Goal: Answer question/provide support: Share knowledge or assist other users

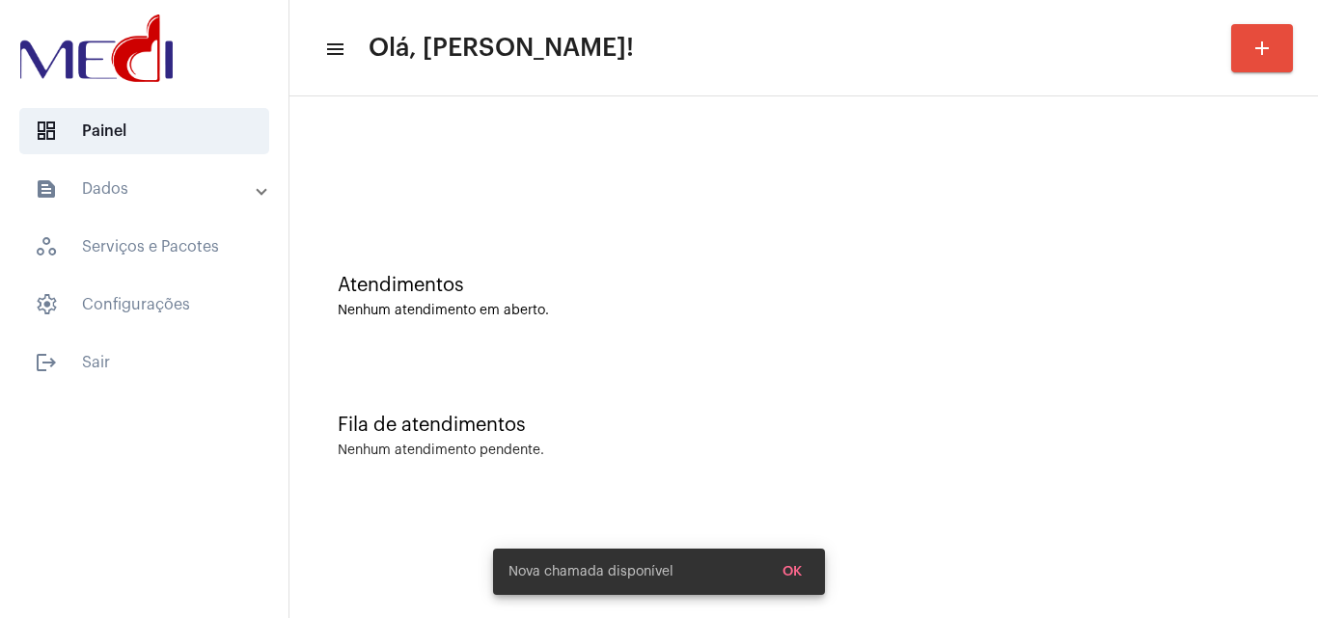
click at [799, 293] on div "Atendimentos" at bounding box center [804, 285] width 932 height 21
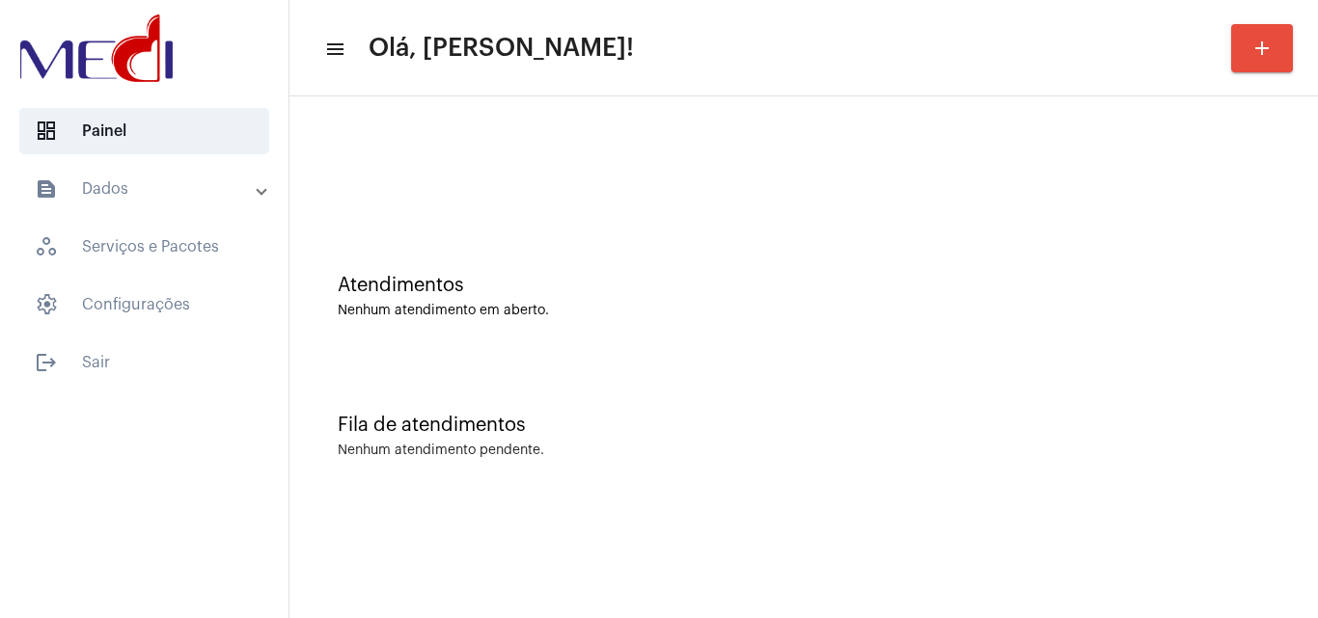
click at [696, 299] on div "Atendimentos Nenhum atendimento em aberto." at bounding box center [804, 296] width 932 height 43
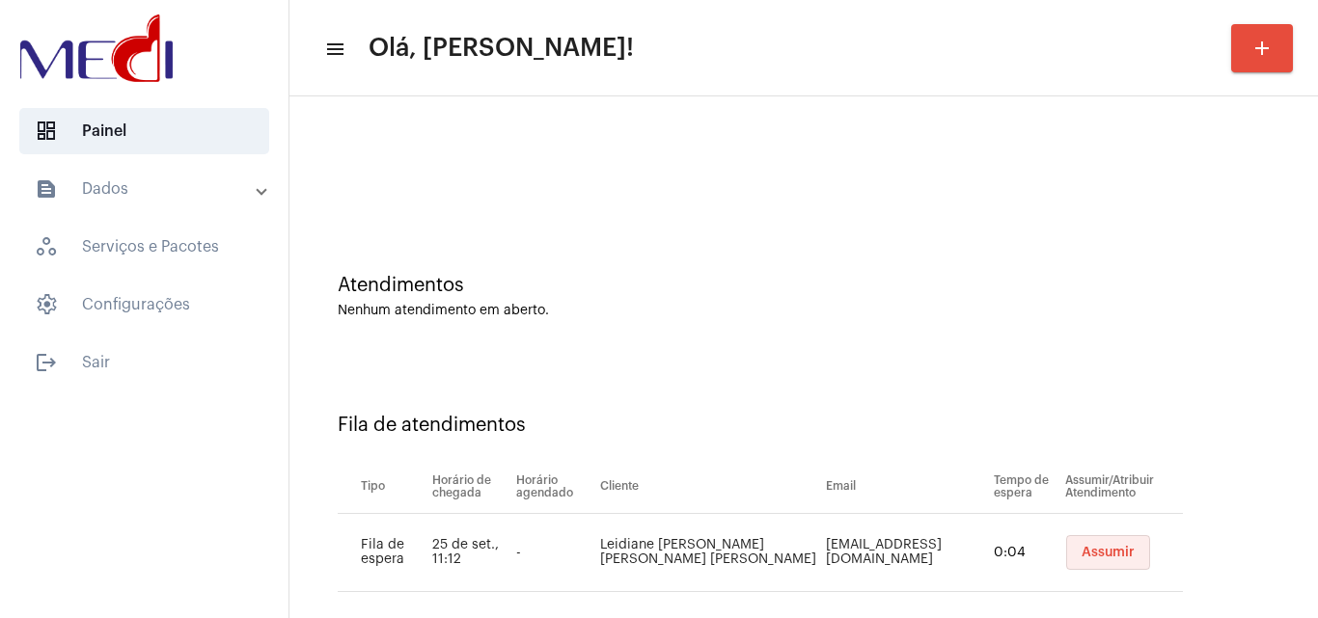
click at [1082, 551] on span "Assumir" at bounding box center [1108, 553] width 53 height 14
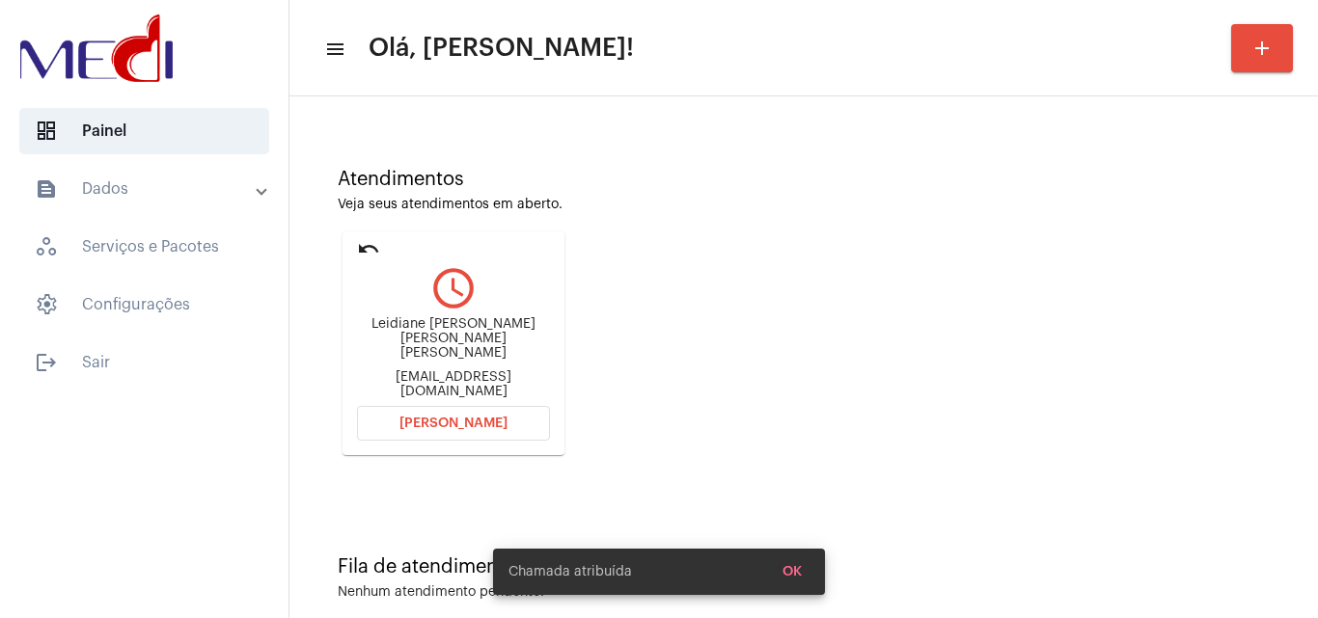
scroll to position [136, 0]
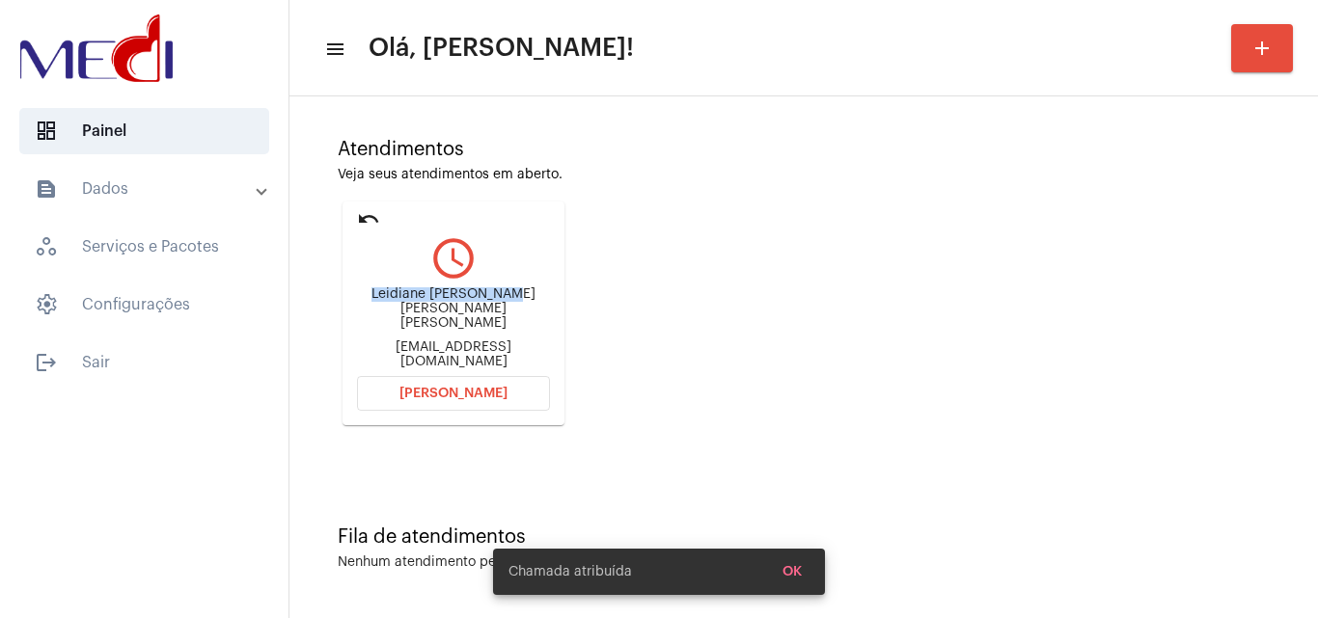
drag, startPoint x: 369, startPoint y: 303, endPoint x: 508, endPoint y: 294, distance: 140.2
click at [508, 294] on div "Leidiane Thamara Lincoln Souza Machado leidythamaralincoln@gmail.com" at bounding box center [453, 328] width 193 height 87
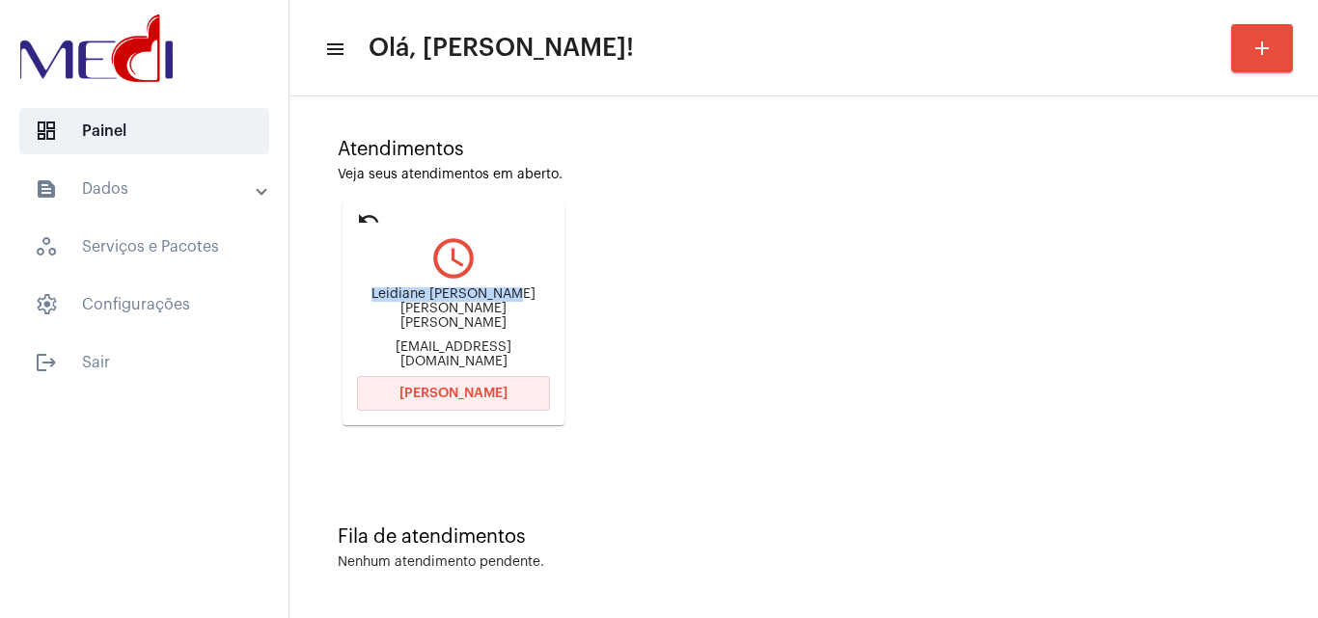
click at [456, 393] on span "Abrir Chamada" at bounding box center [453, 394] width 108 height 14
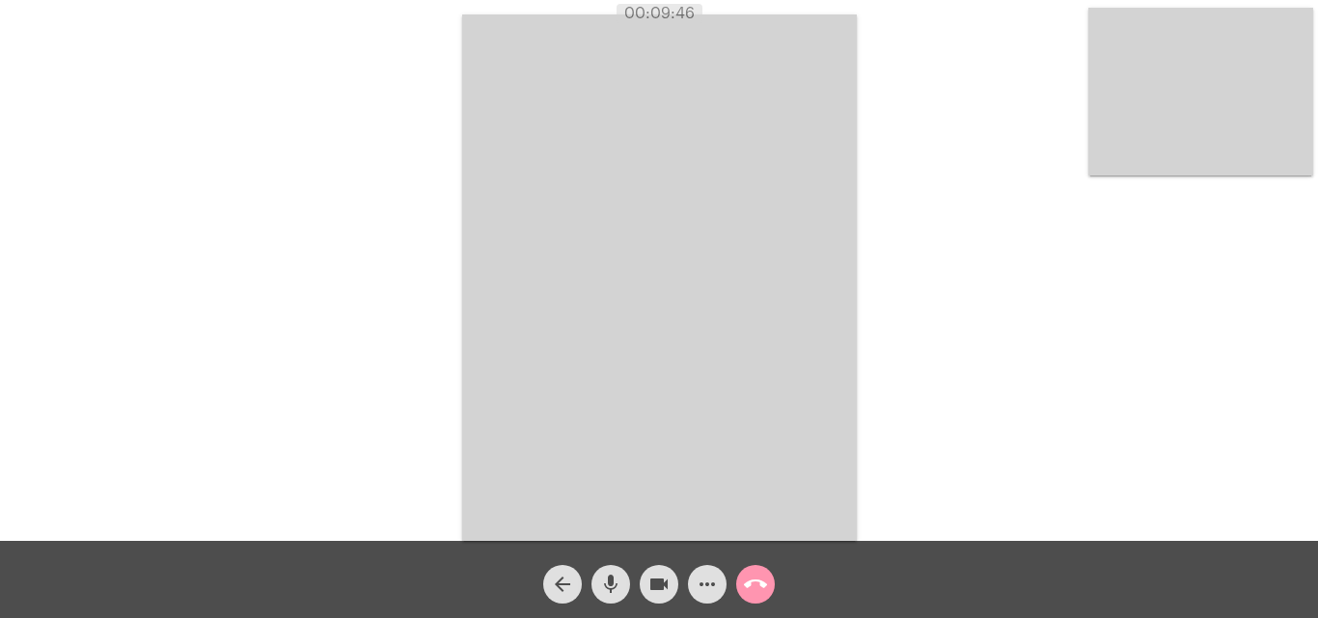
click at [760, 580] on mat-icon "call_end" at bounding box center [755, 584] width 23 height 23
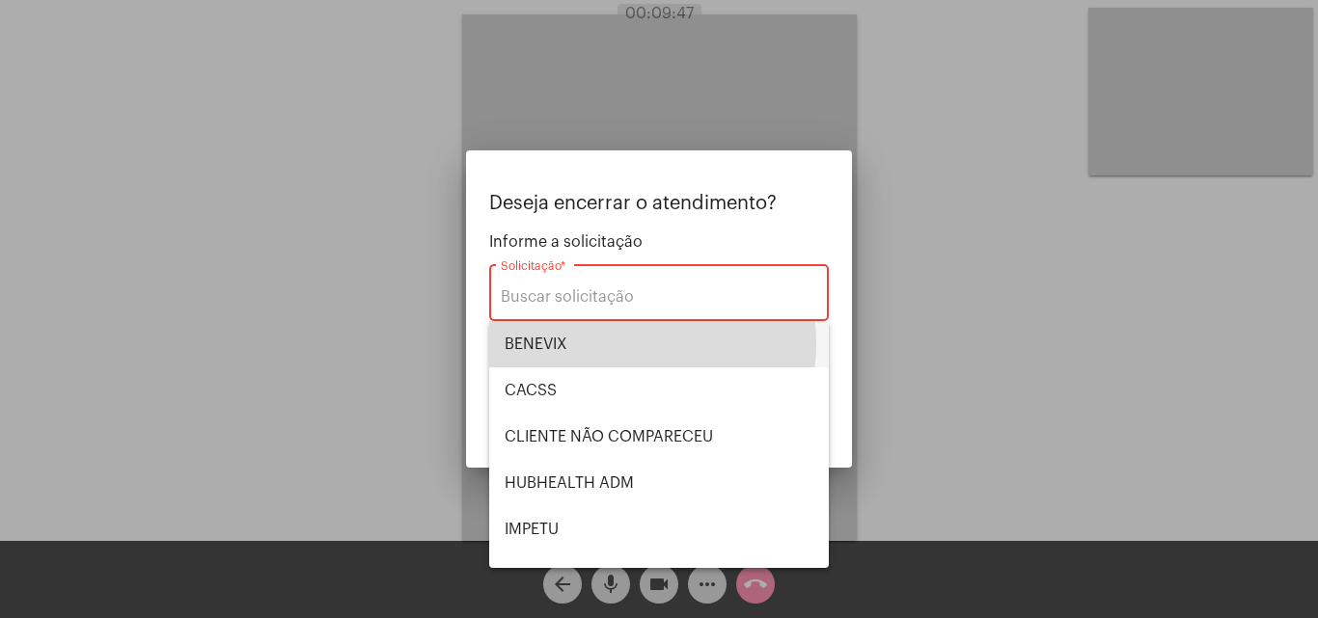
click at [629, 343] on span "BENEVIX" at bounding box center [659, 344] width 309 height 46
type input "BENEVIX"
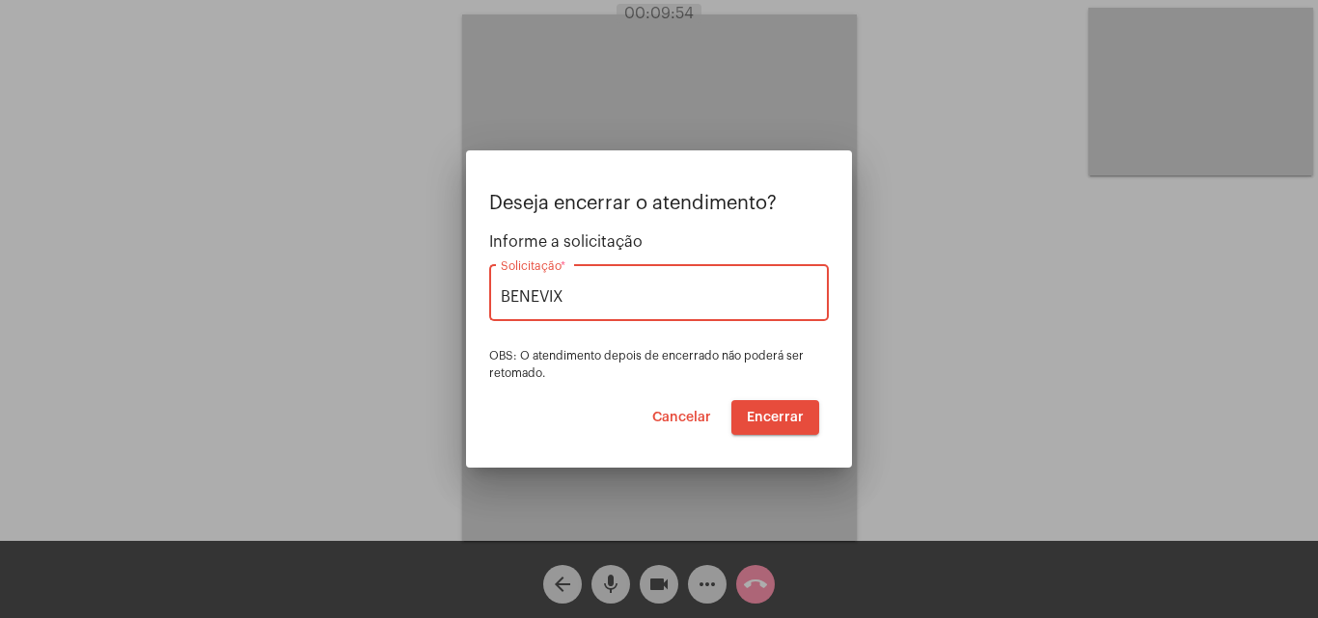
click at [771, 420] on span "Encerrar" at bounding box center [775, 418] width 57 height 14
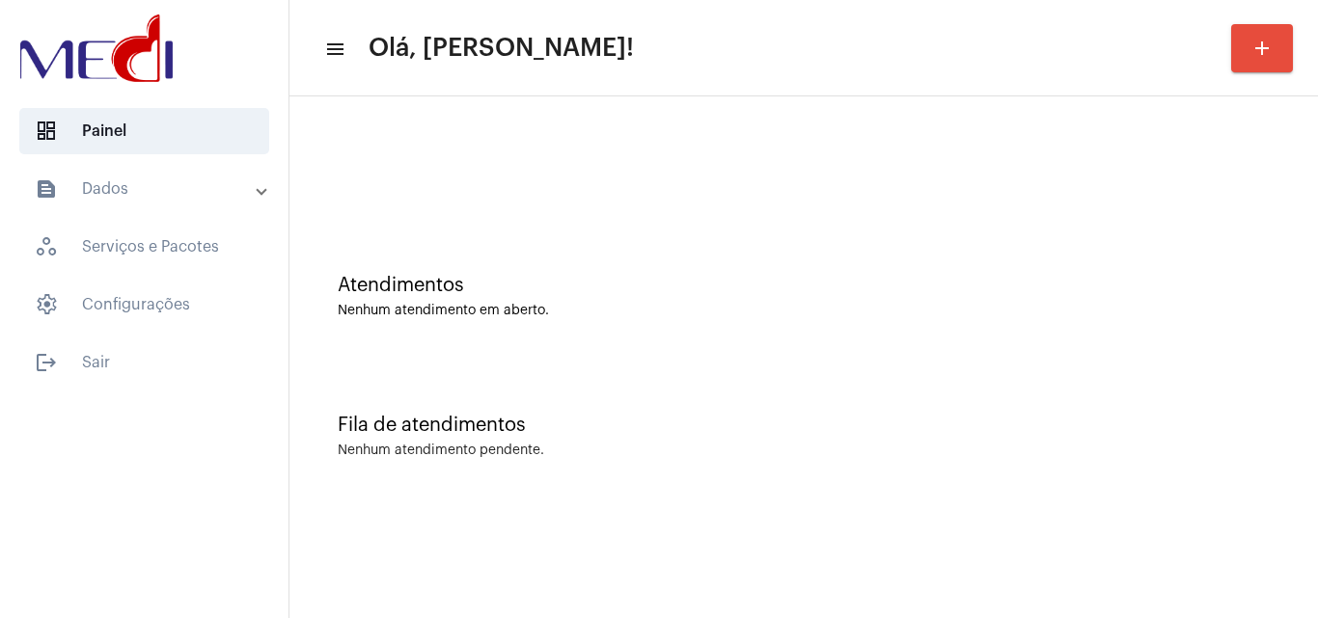
click at [829, 235] on div "Atendimentos Nenhum atendimento em aberto." at bounding box center [803, 287] width 1009 height 140
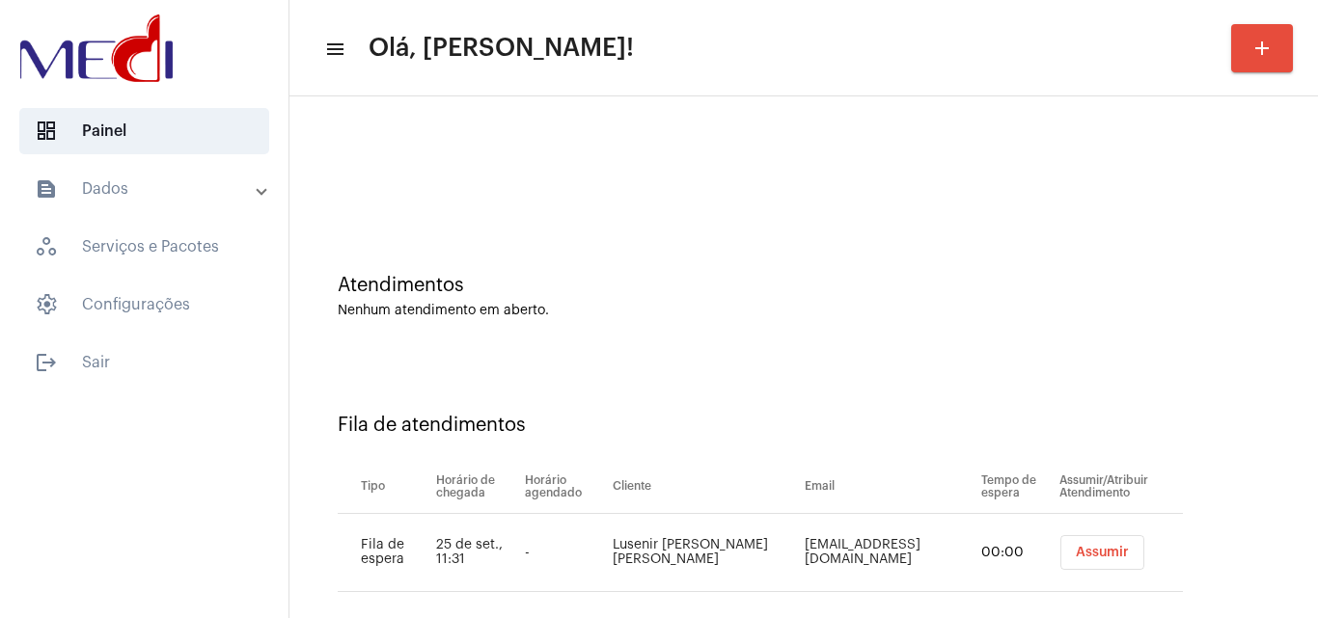
click at [1076, 559] on span "Assumir" at bounding box center [1102, 553] width 53 height 14
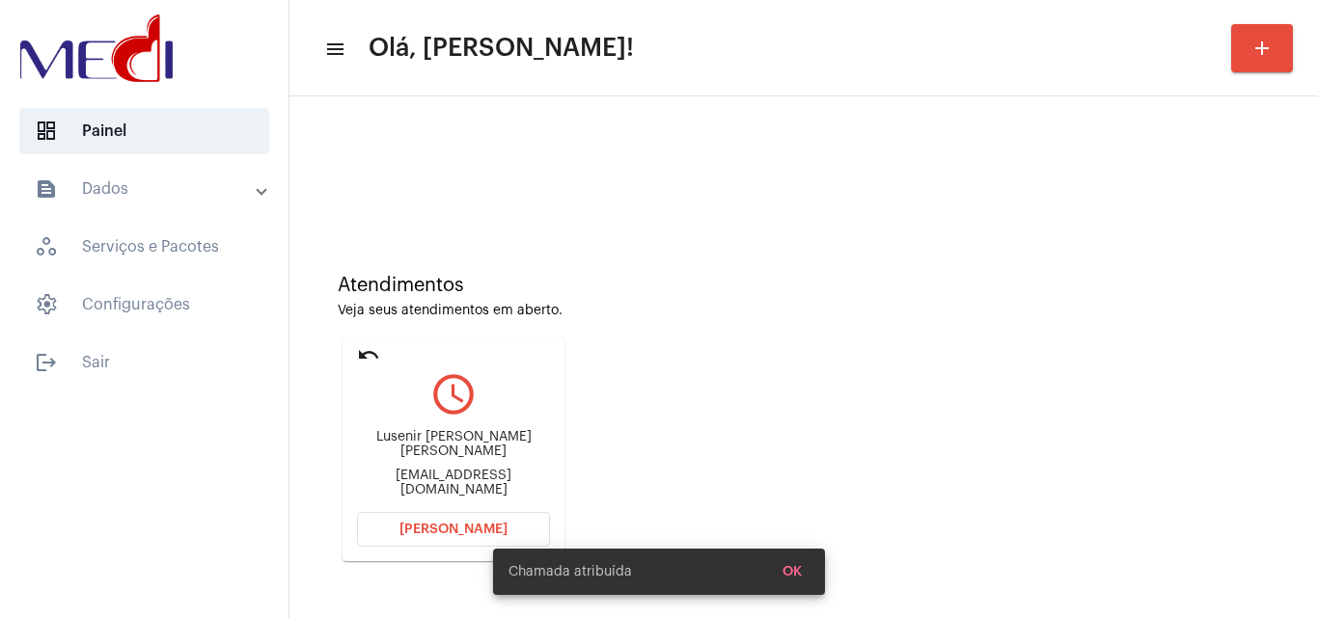
scroll to position [136, 0]
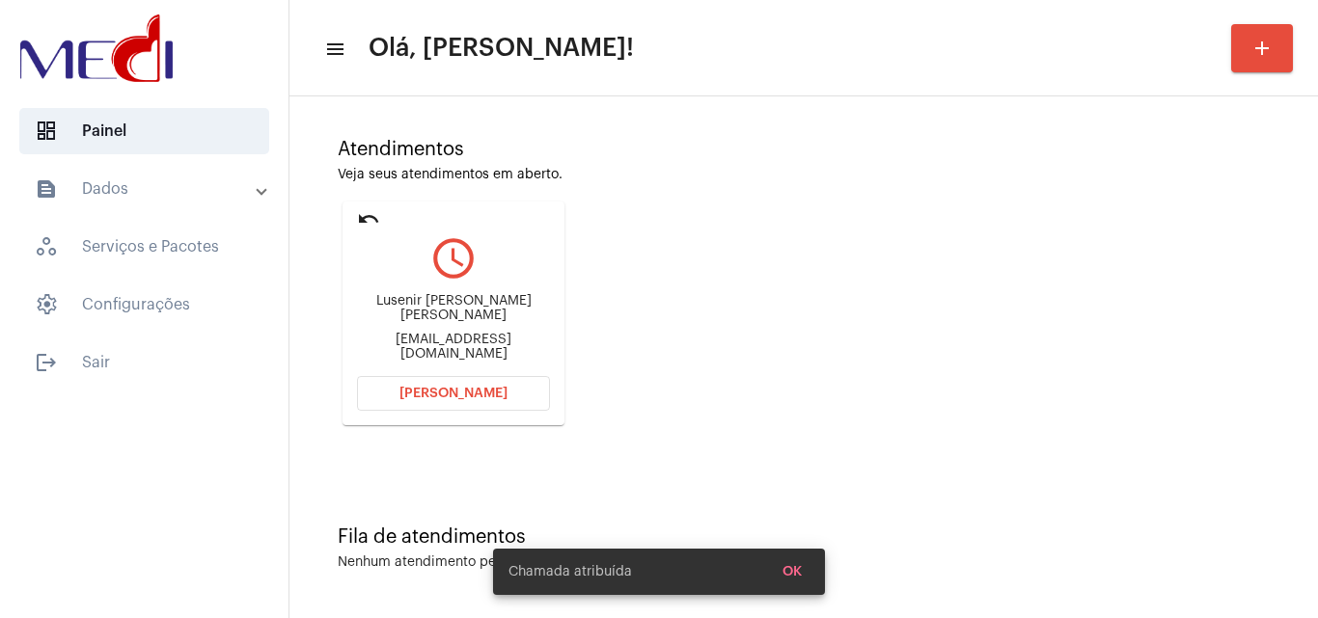
drag, startPoint x: 346, startPoint y: 311, endPoint x: 449, endPoint y: 295, distance: 103.4
click at [449, 295] on mat-card "undo query_builder Lusenir Rodrigues de Sousa Luzenirmarques14@gmail.com Abrir …" at bounding box center [454, 314] width 222 height 224
copy div "Lusenir Rodri"
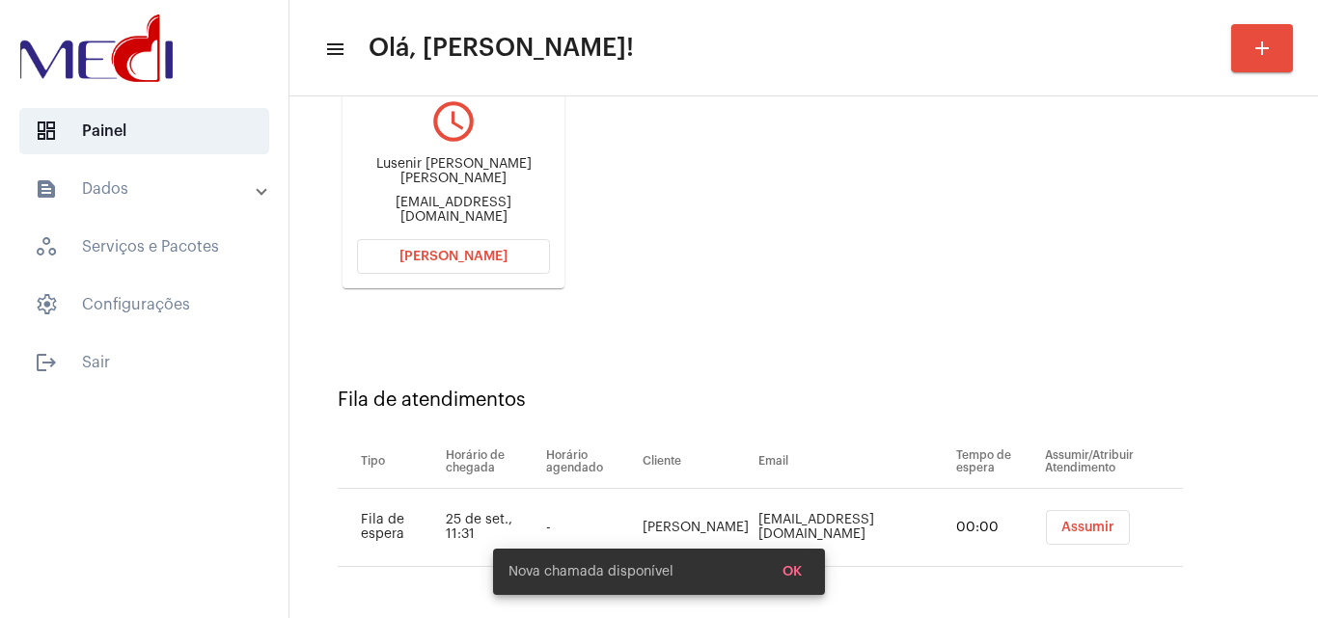
scroll to position [274, 0]
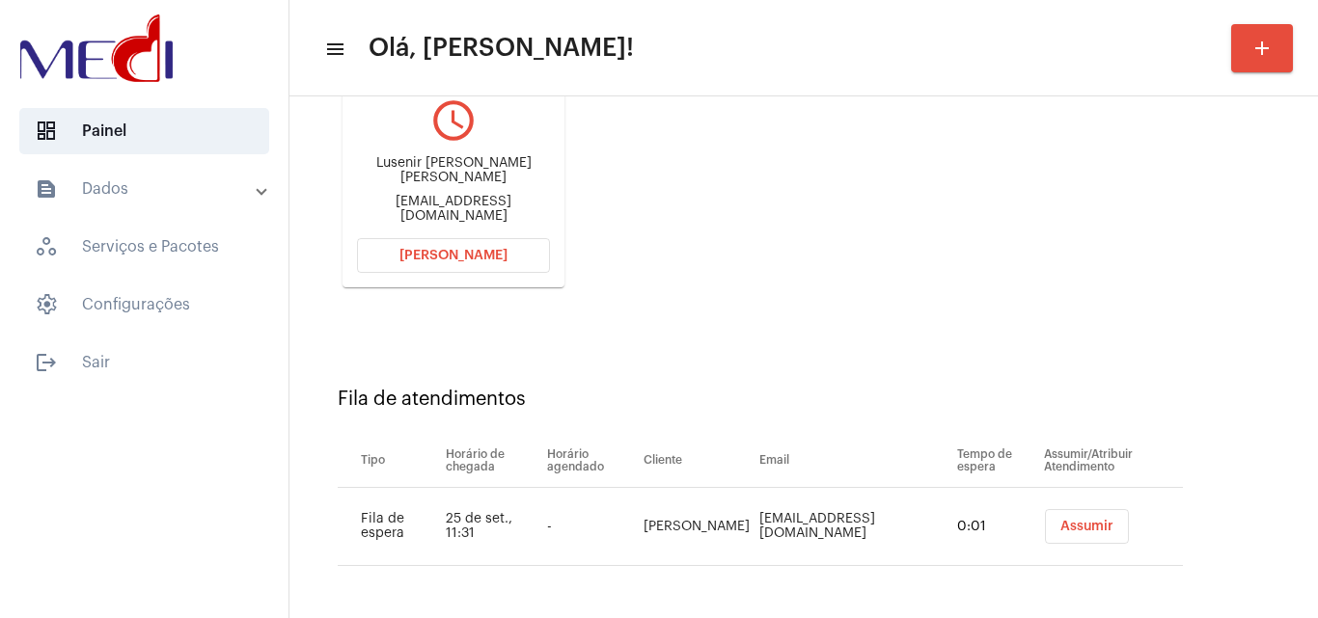
click at [1045, 523] on button "Assumir" at bounding box center [1087, 526] width 84 height 35
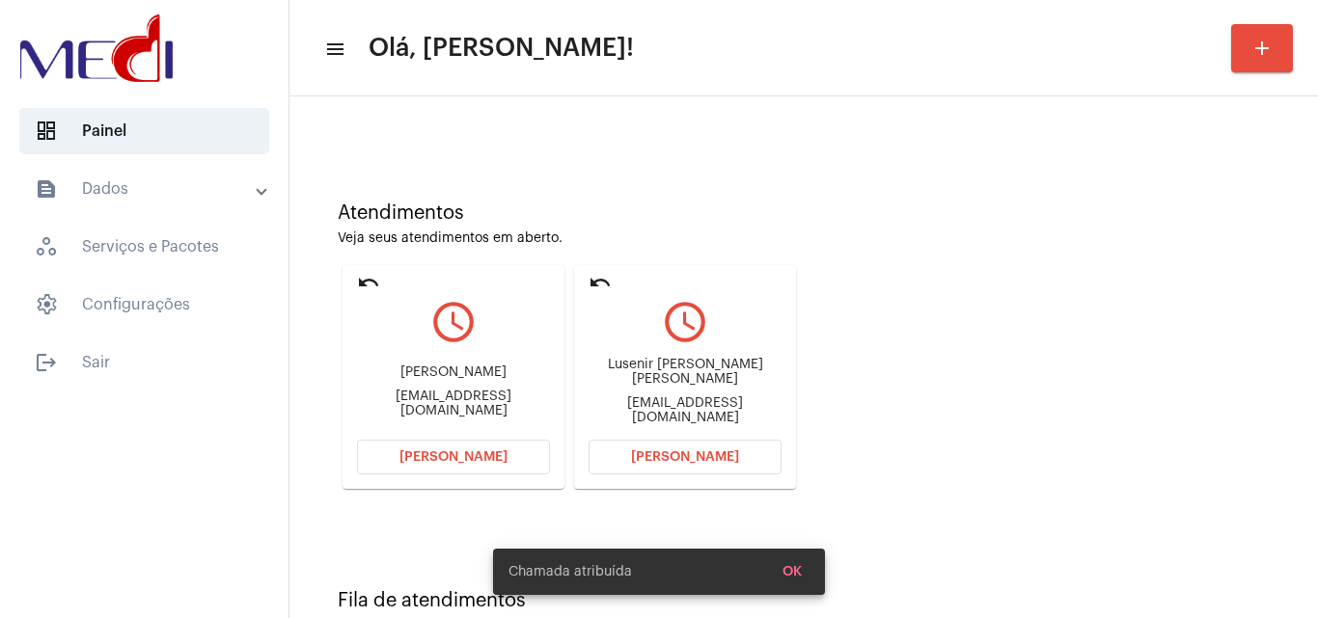
scroll to position [136, 0]
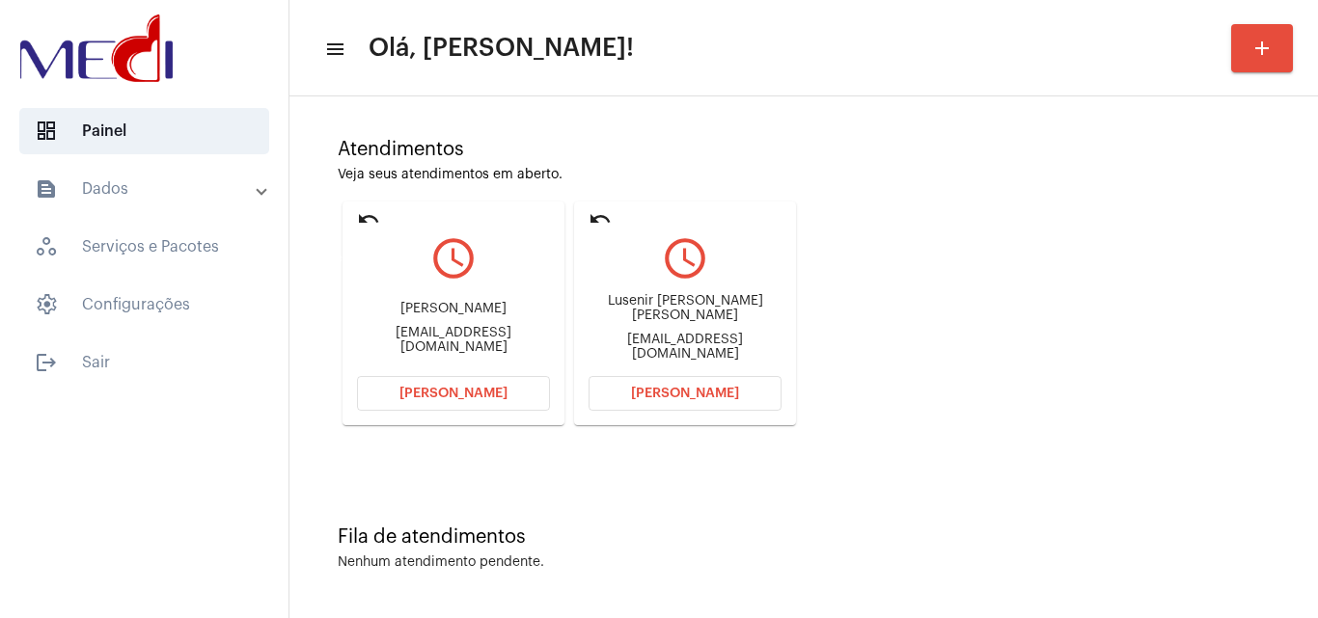
click at [368, 213] on mat-icon "undo" at bounding box center [368, 218] width 23 height 23
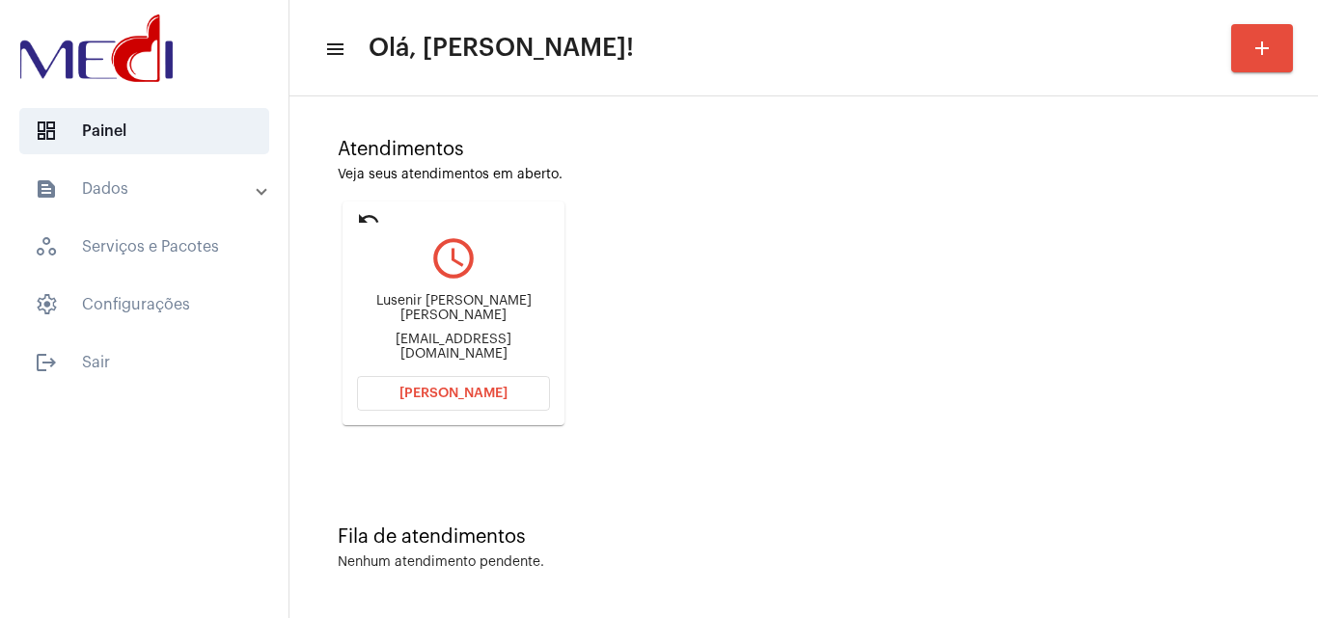
click at [359, 314] on div "Lusenir Rodrigues de Sousa" at bounding box center [453, 308] width 193 height 29
click at [485, 389] on span "Abrir Chamada" at bounding box center [453, 394] width 108 height 14
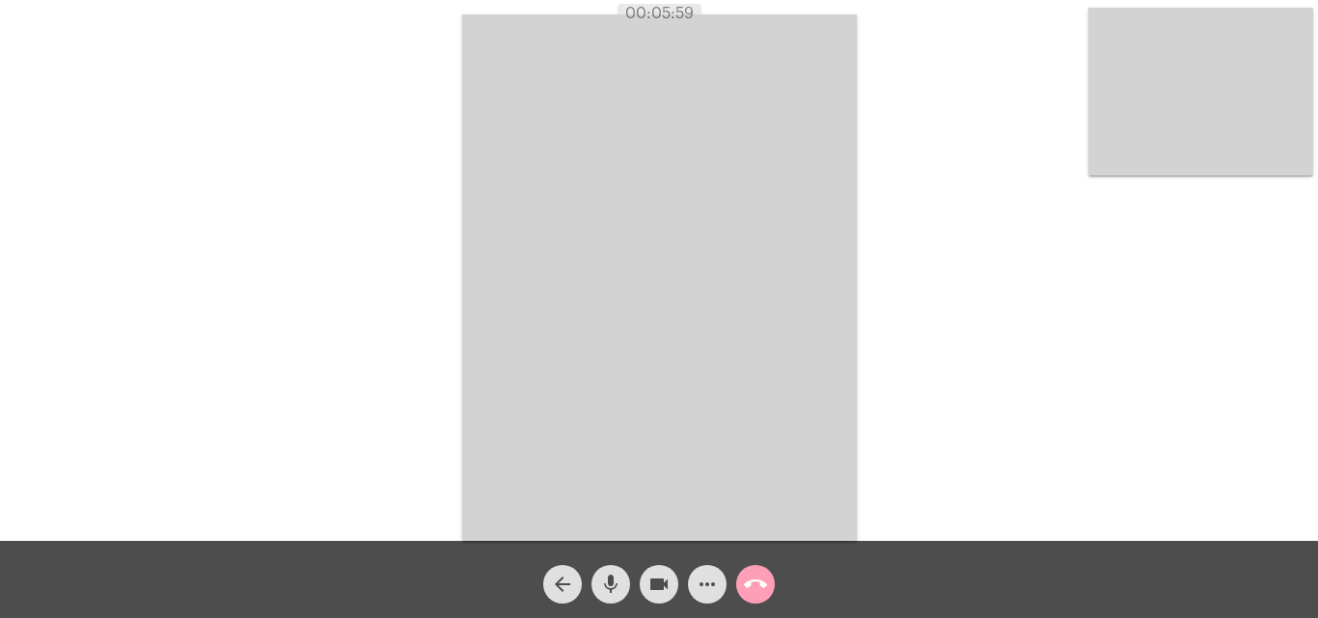
click at [749, 587] on mat-icon "call_end" at bounding box center [755, 584] width 23 height 23
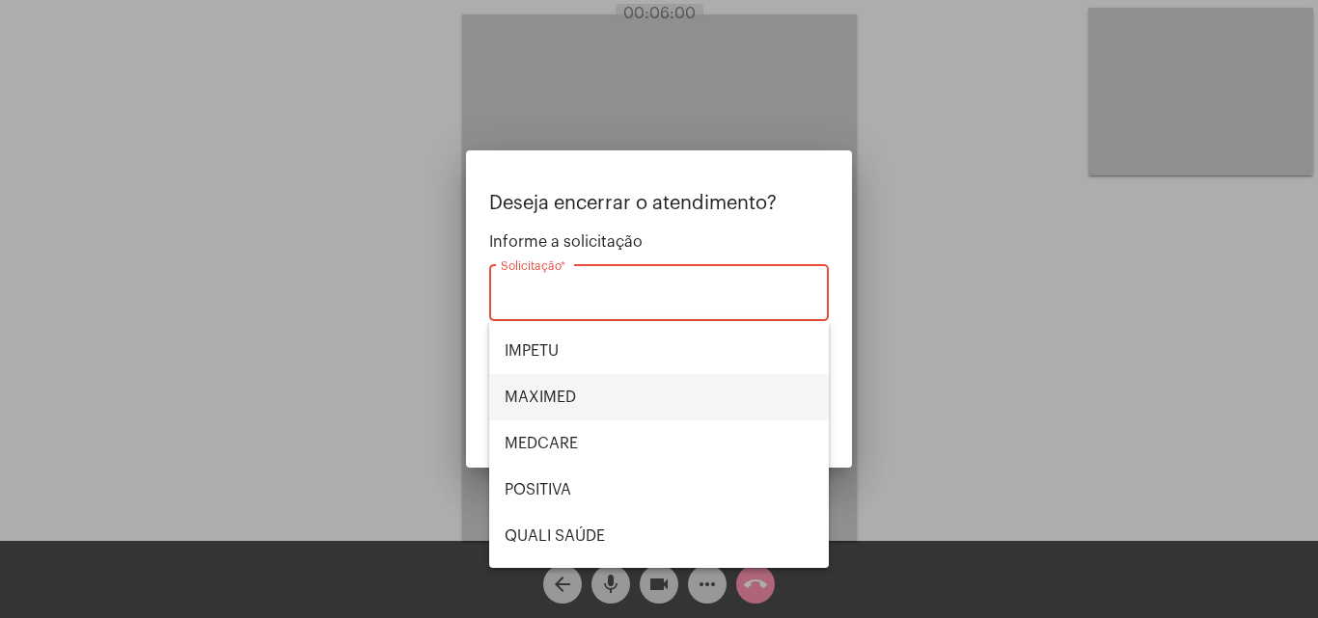
scroll to position [401, 0]
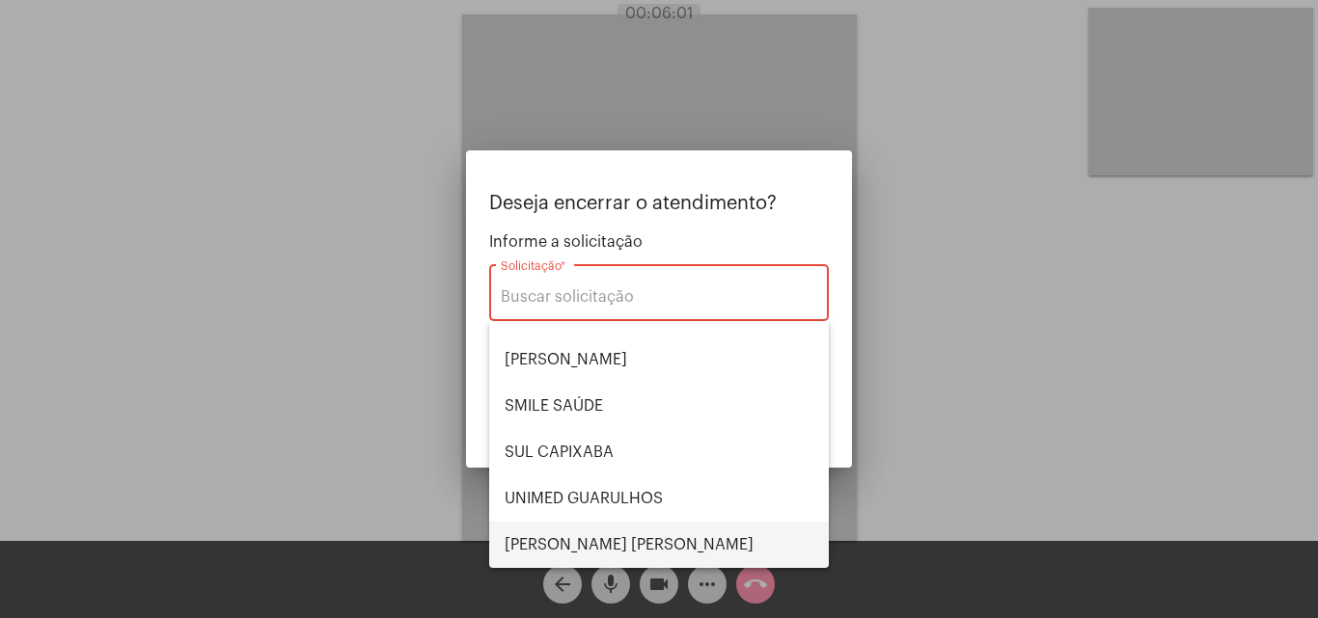
click at [596, 545] on span "VERA CRUZ" at bounding box center [659, 545] width 309 height 46
type input "VERA CRUZ"
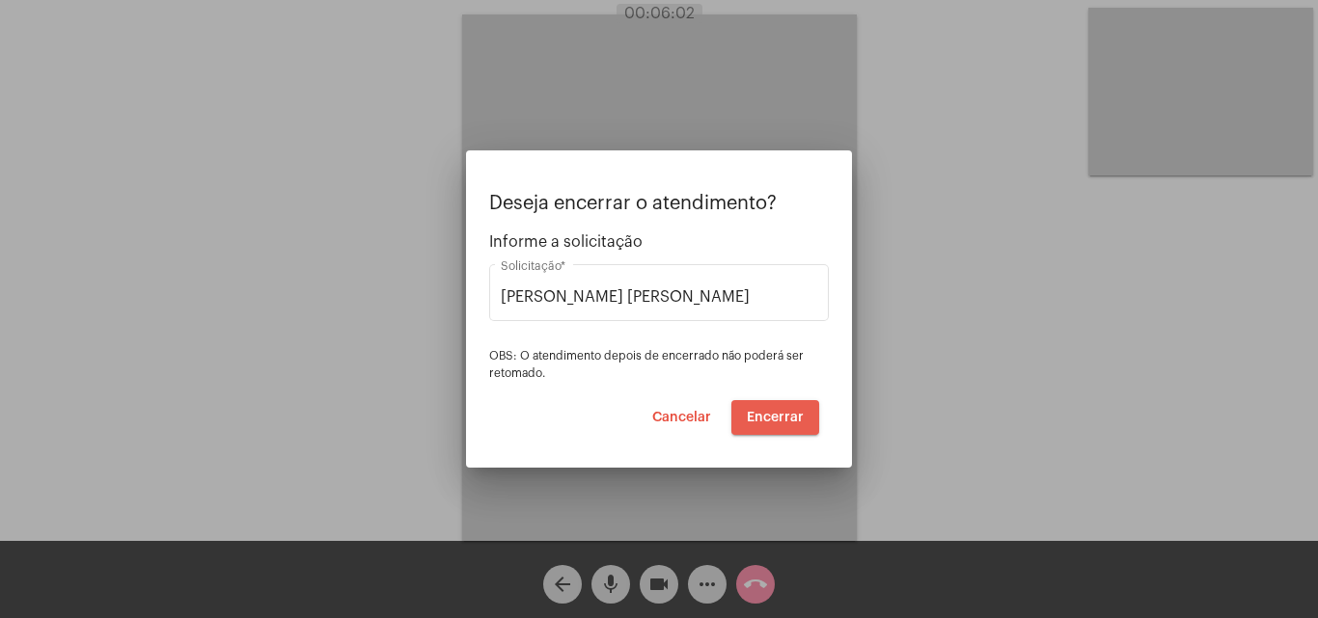
click at [789, 417] on span "Encerrar" at bounding box center [775, 418] width 57 height 14
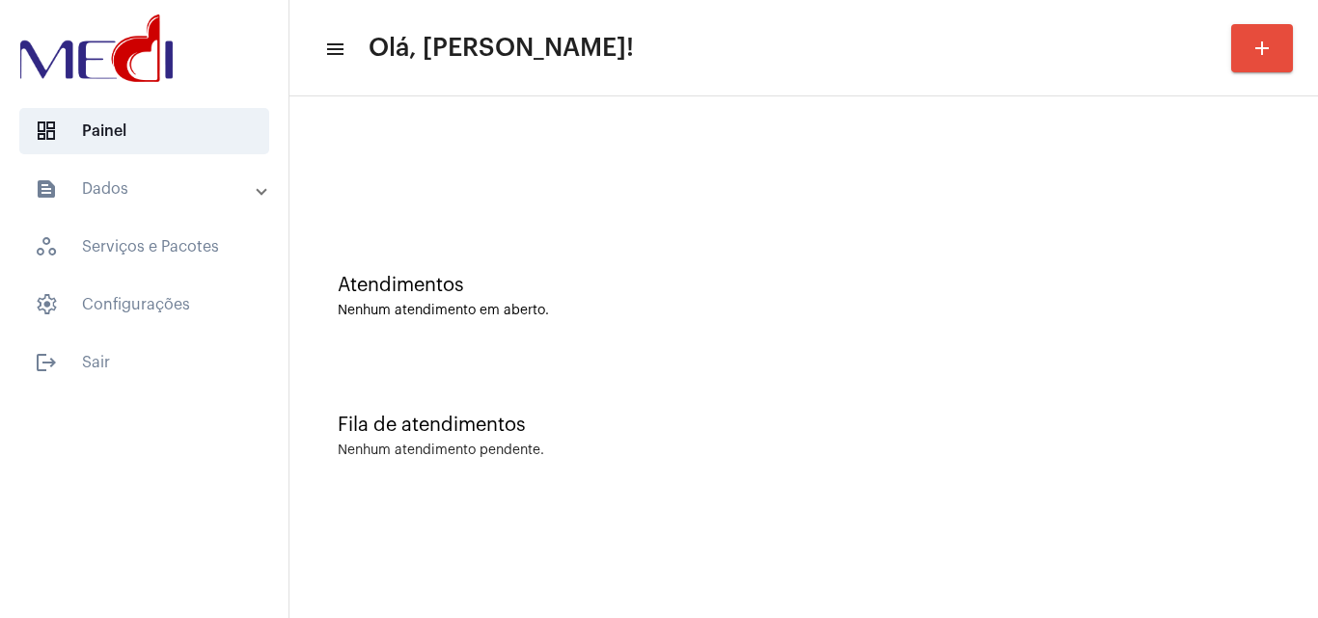
drag, startPoint x: 713, startPoint y: 327, endPoint x: 692, endPoint y: 340, distance: 24.7
click at [714, 327] on div "Atendimentos Nenhum atendimento em aberto." at bounding box center [803, 287] width 1009 height 140
click at [601, 351] on div "Atendimentos Nenhum atendimento em aberto." at bounding box center [803, 287] width 1009 height 140
drag, startPoint x: 616, startPoint y: 242, endPoint x: 453, endPoint y: 404, distance: 229.2
click at [615, 245] on div "Atendimentos Nenhum atendimento em aberto." at bounding box center [803, 287] width 1009 height 140
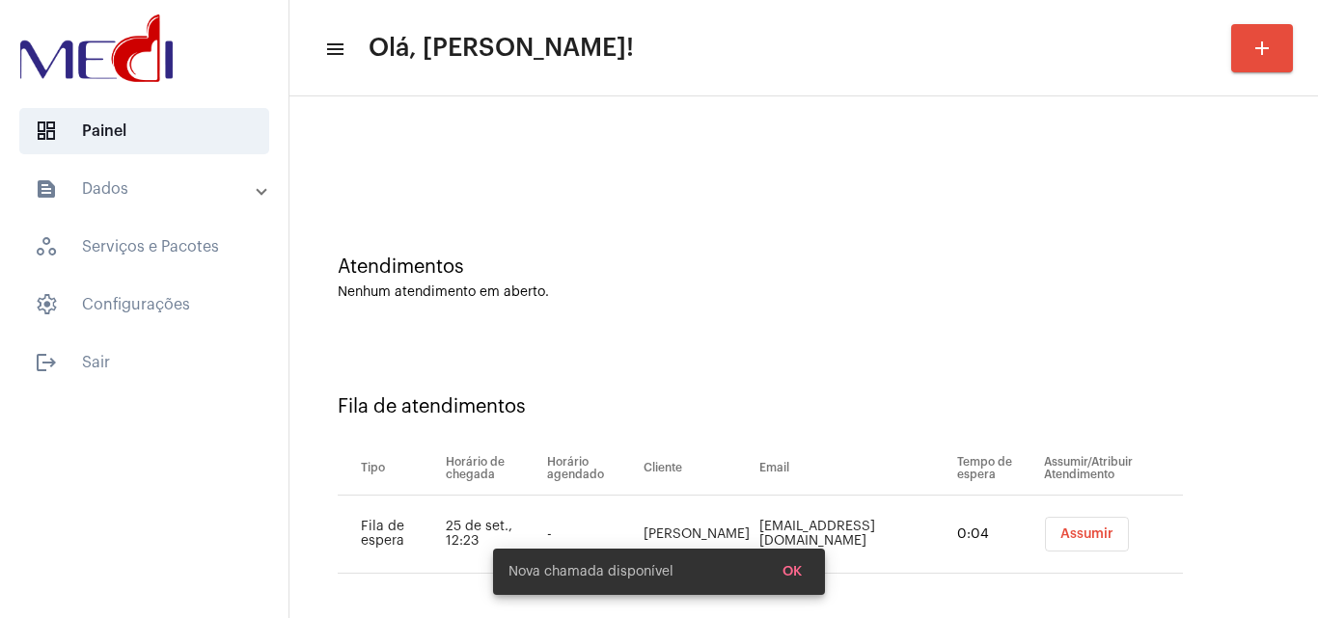
scroll to position [26, 0]
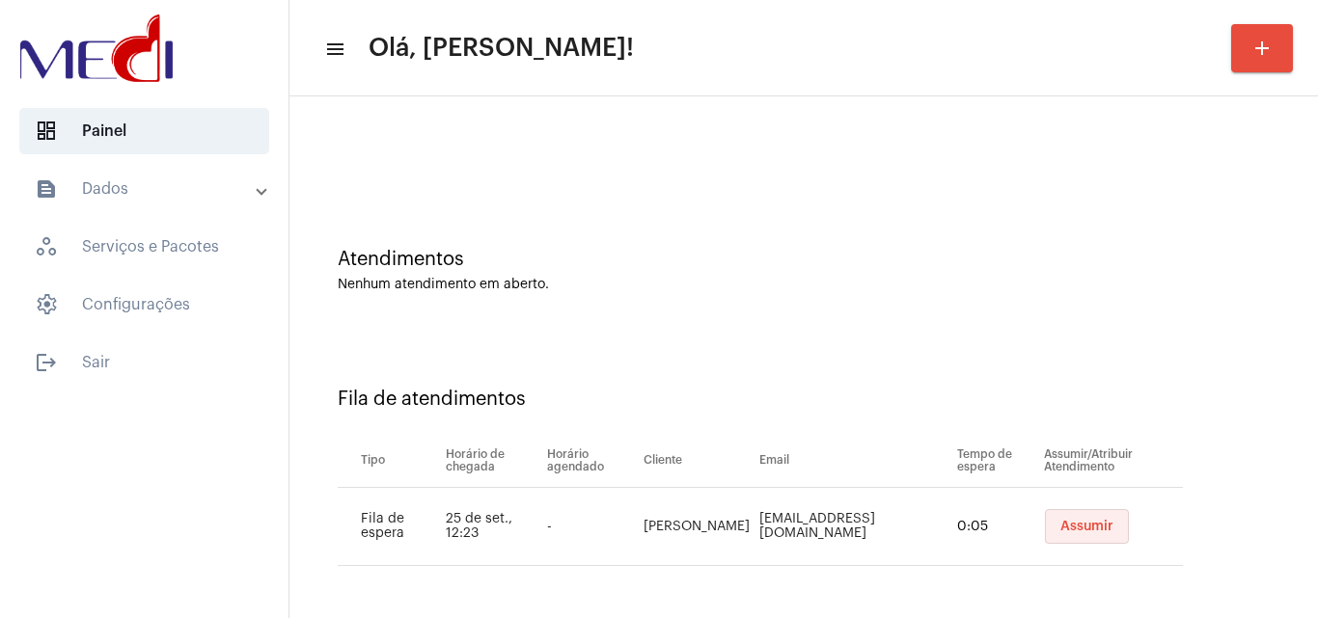
click at [1045, 524] on button "Assumir" at bounding box center [1087, 526] width 84 height 35
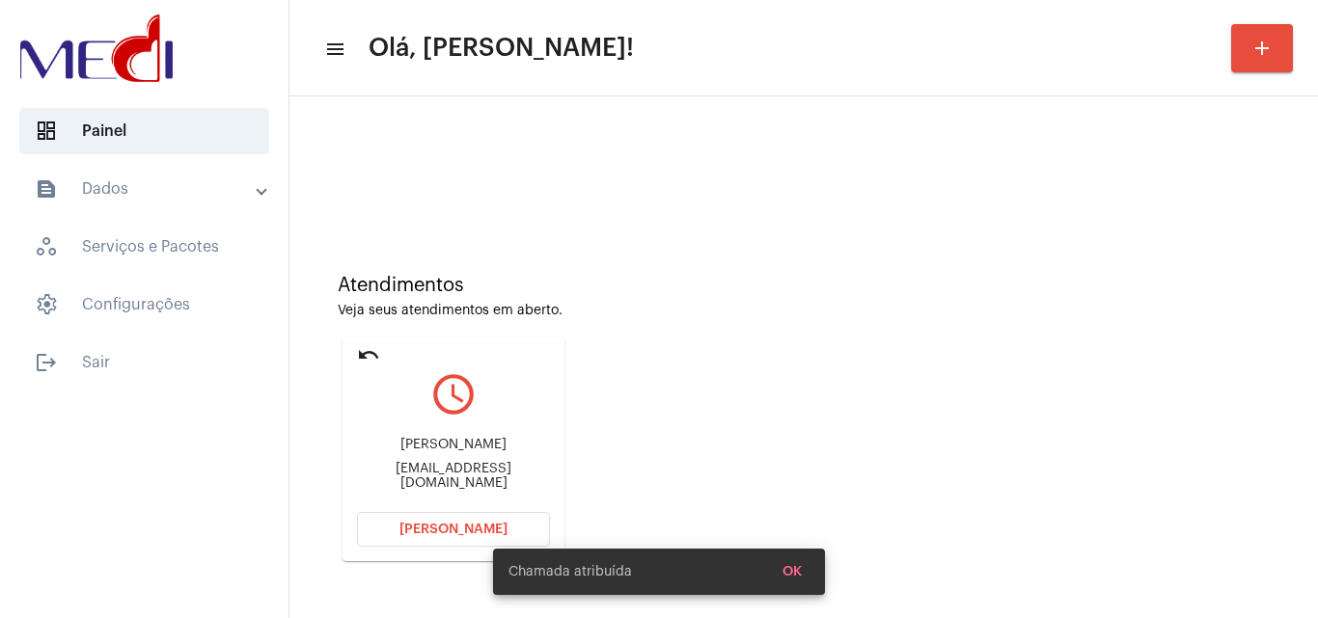
scroll to position [136, 0]
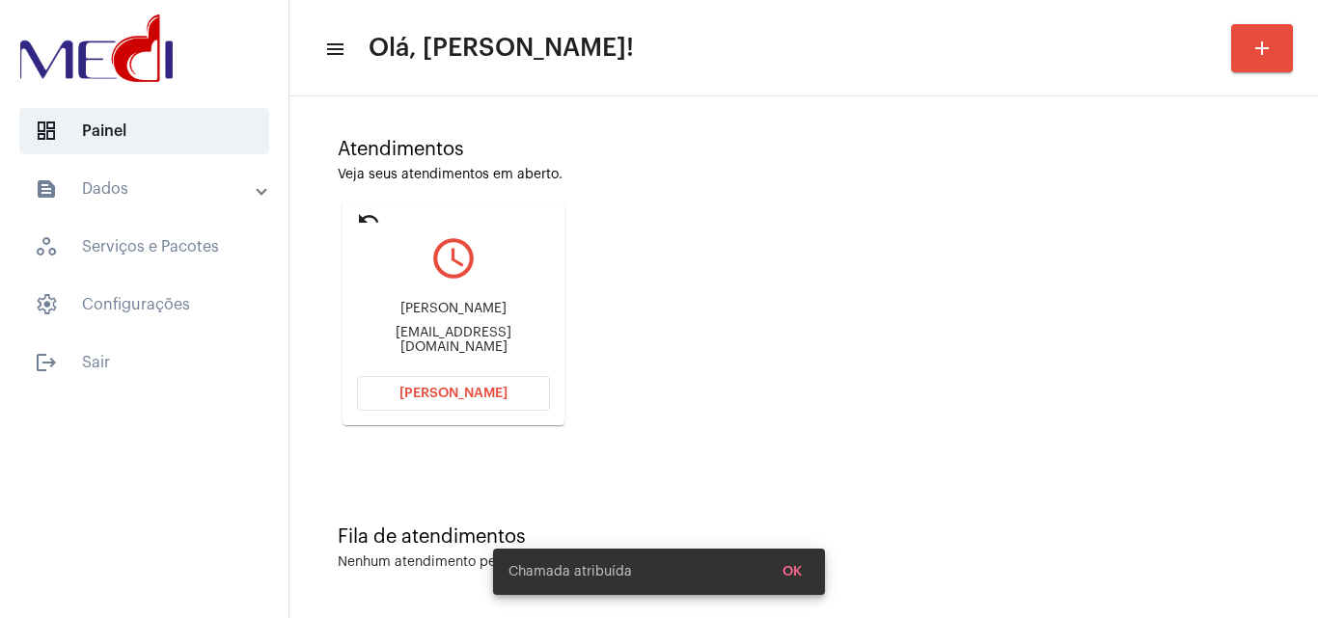
drag, startPoint x: 364, startPoint y: 329, endPoint x: 445, endPoint y: 333, distance: 81.1
click at [445, 333] on div "Nadia nadiamaeda26@gmail.com" at bounding box center [453, 328] width 193 height 87
copy div "nadiamaeda"
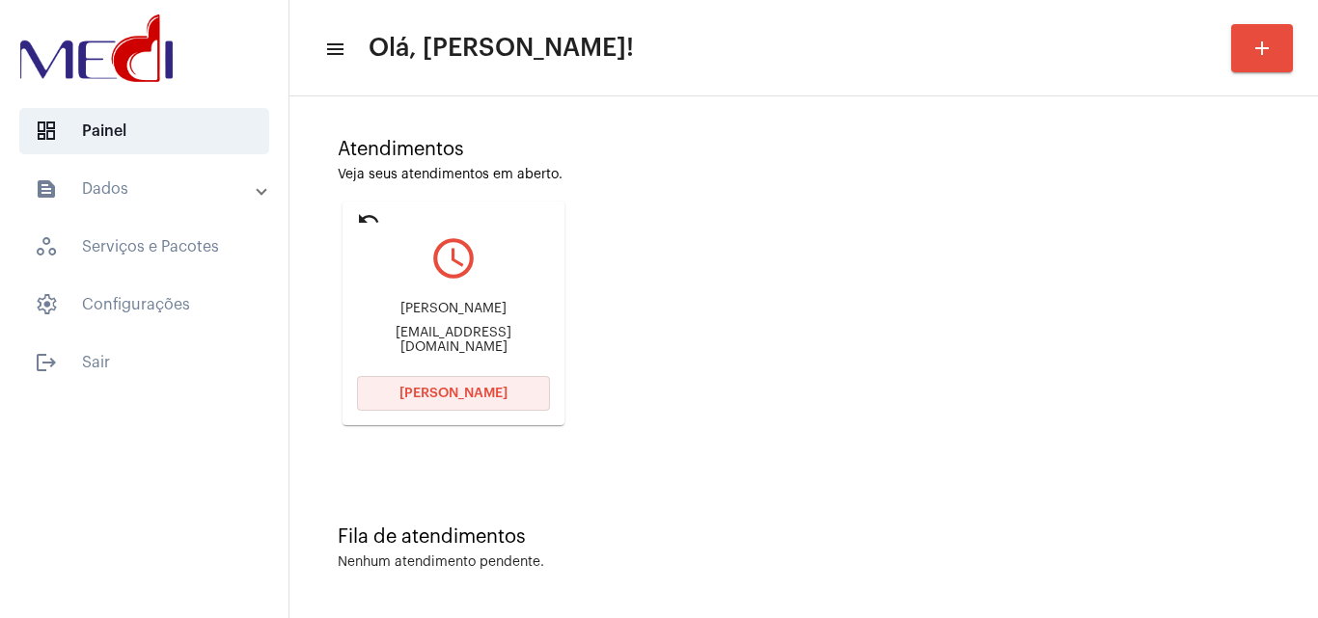
click at [430, 396] on span "Abrir Chamada" at bounding box center [453, 394] width 108 height 14
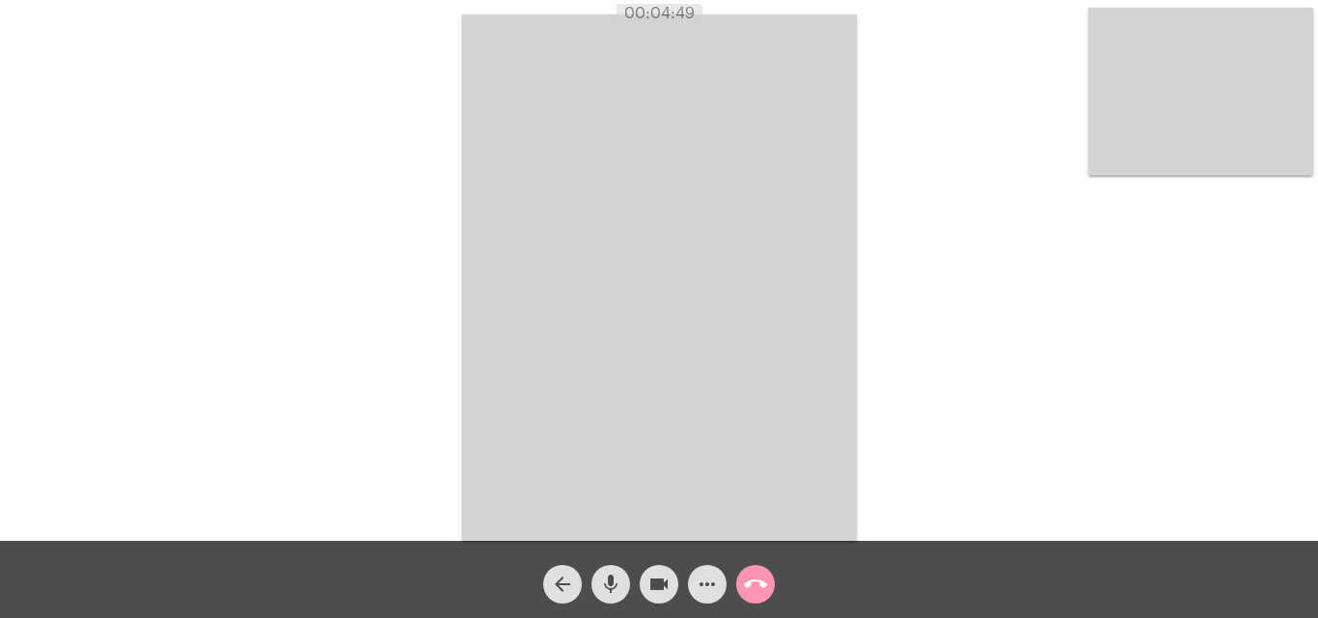
click at [752, 589] on mat-icon "call_end" at bounding box center [755, 584] width 23 height 23
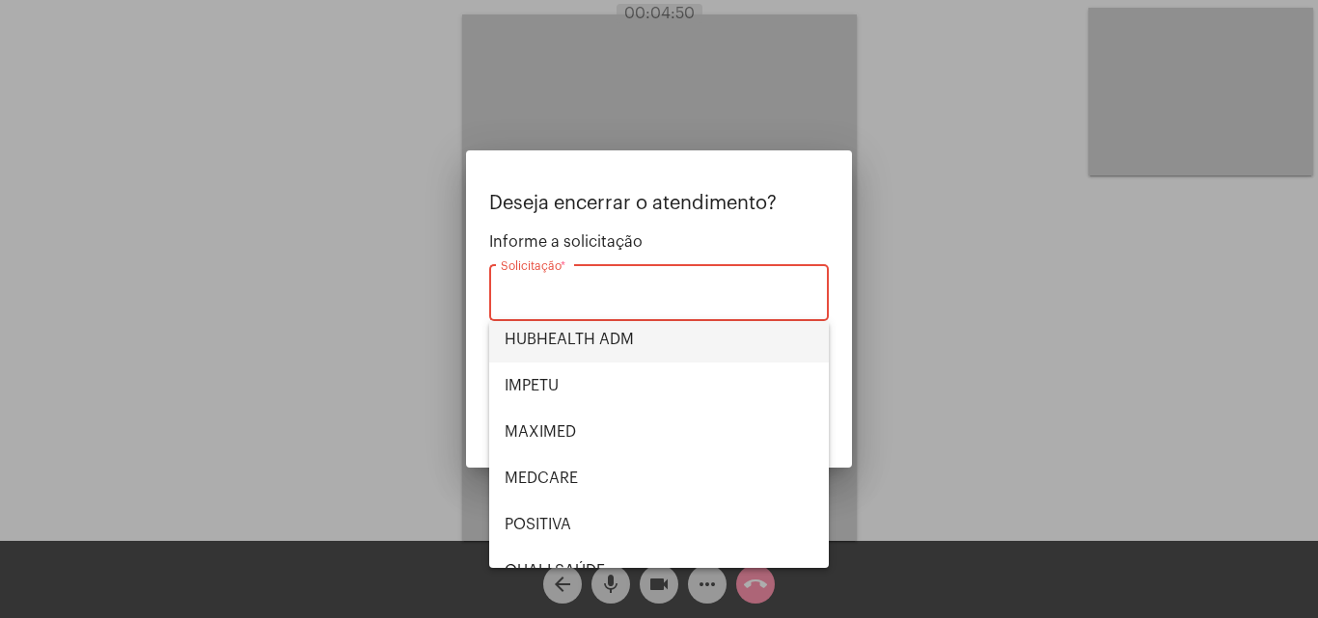
scroll to position [401, 0]
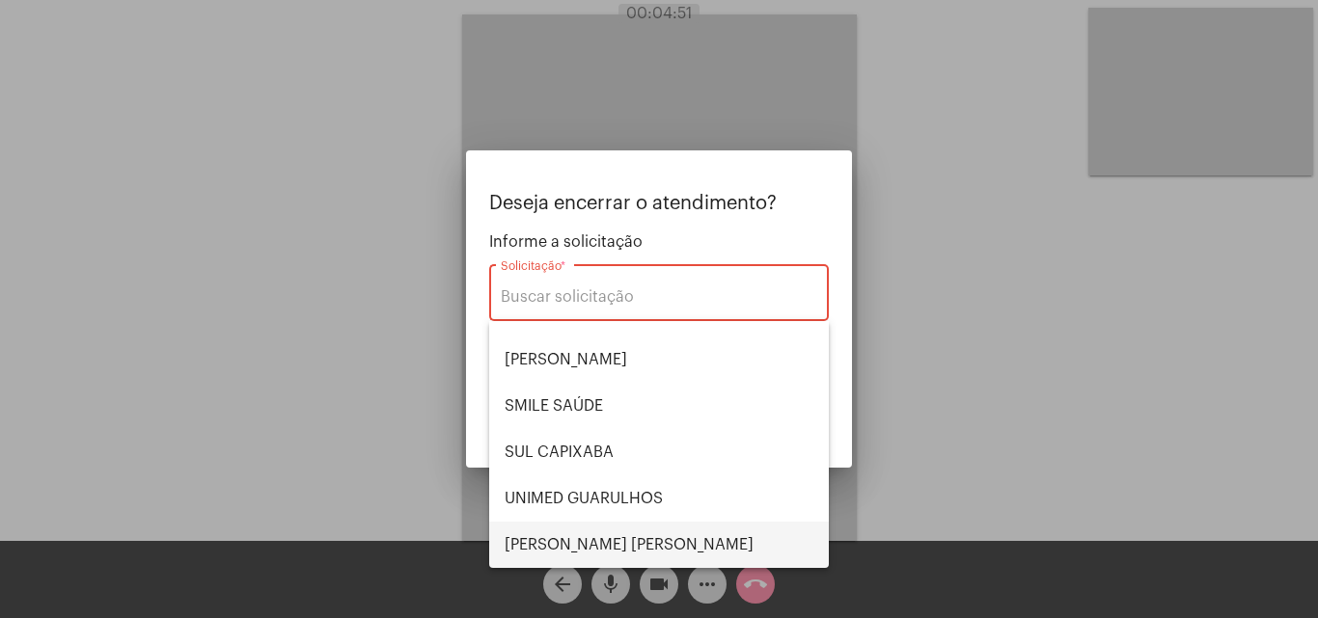
click at [580, 541] on span "VERA CRUZ" at bounding box center [659, 545] width 309 height 46
type input "VERA CRUZ"
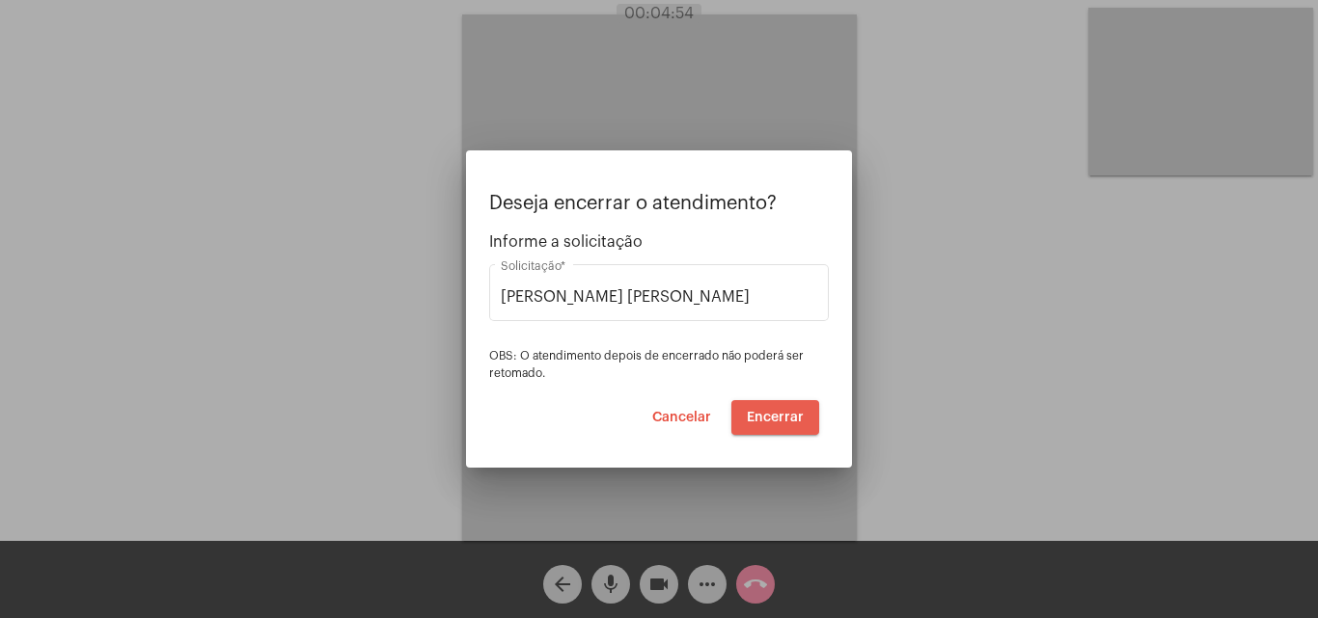
click at [788, 421] on span "Encerrar" at bounding box center [775, 418] width 57 height 14
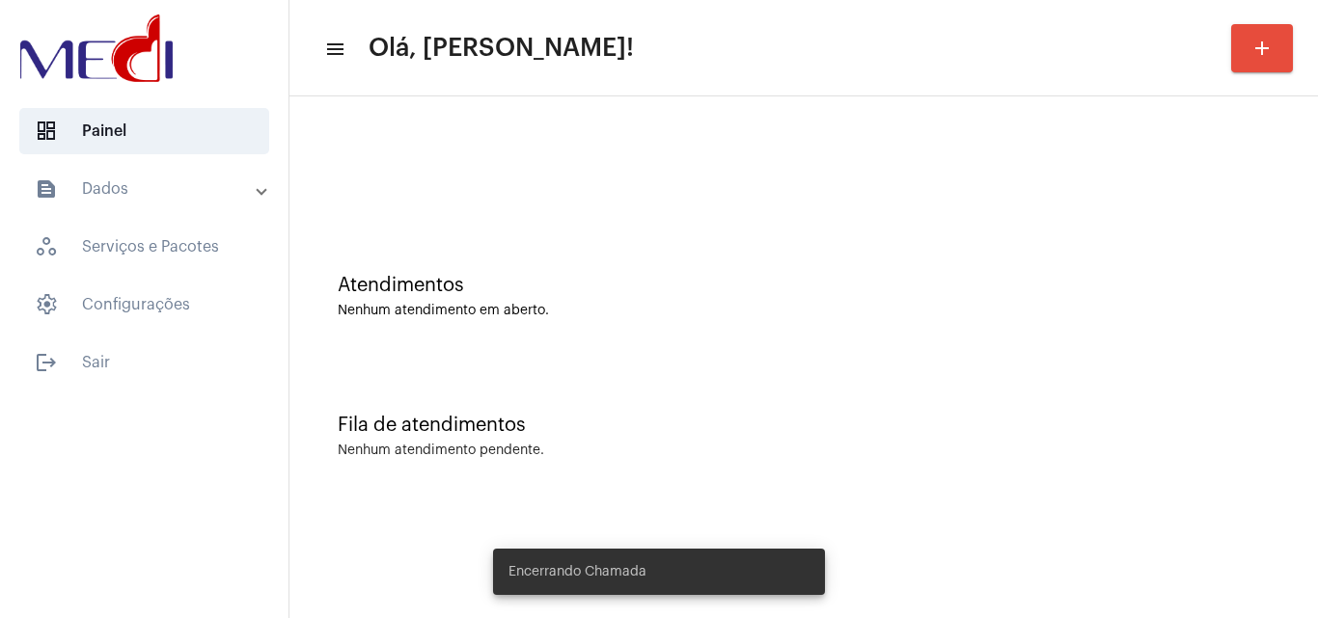
click at [730, 339] on div "Atendimentos Nenhum atendimento em aberto." at bounding box center [803, 287] width 1009 height 140
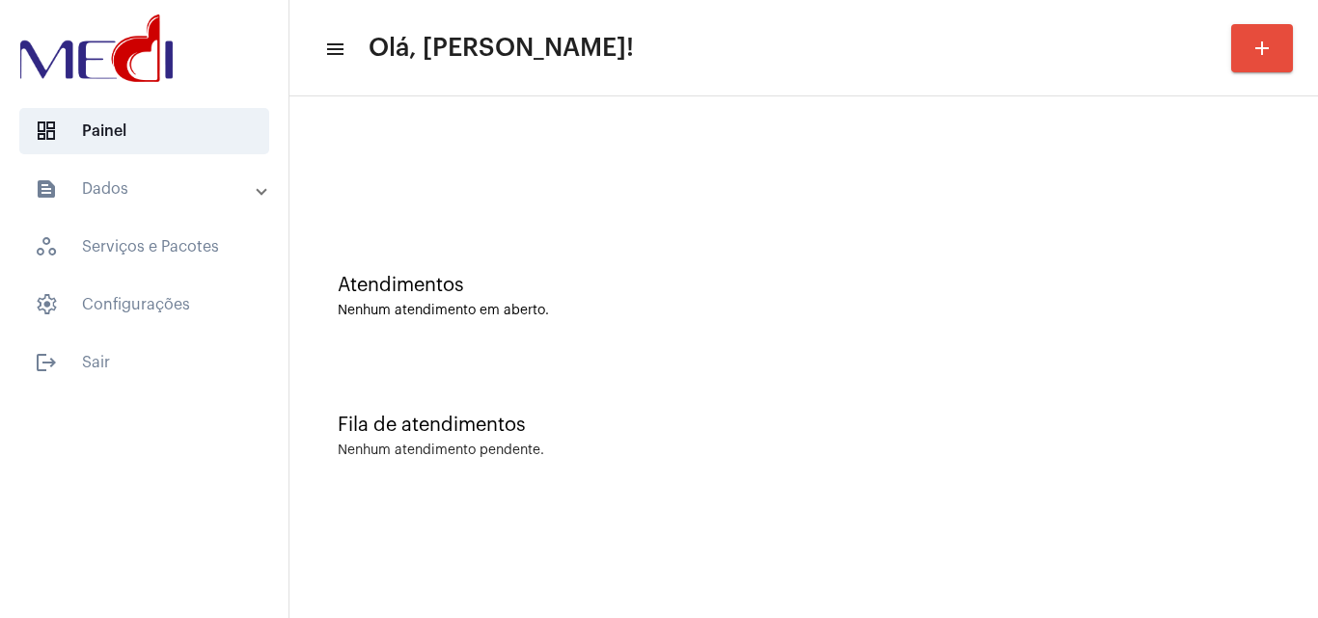
click at [680, 361] on div "Fila de atendimentos Nenhum atendimento pendente." at bounding box center [803, 427] width 1009 height 140
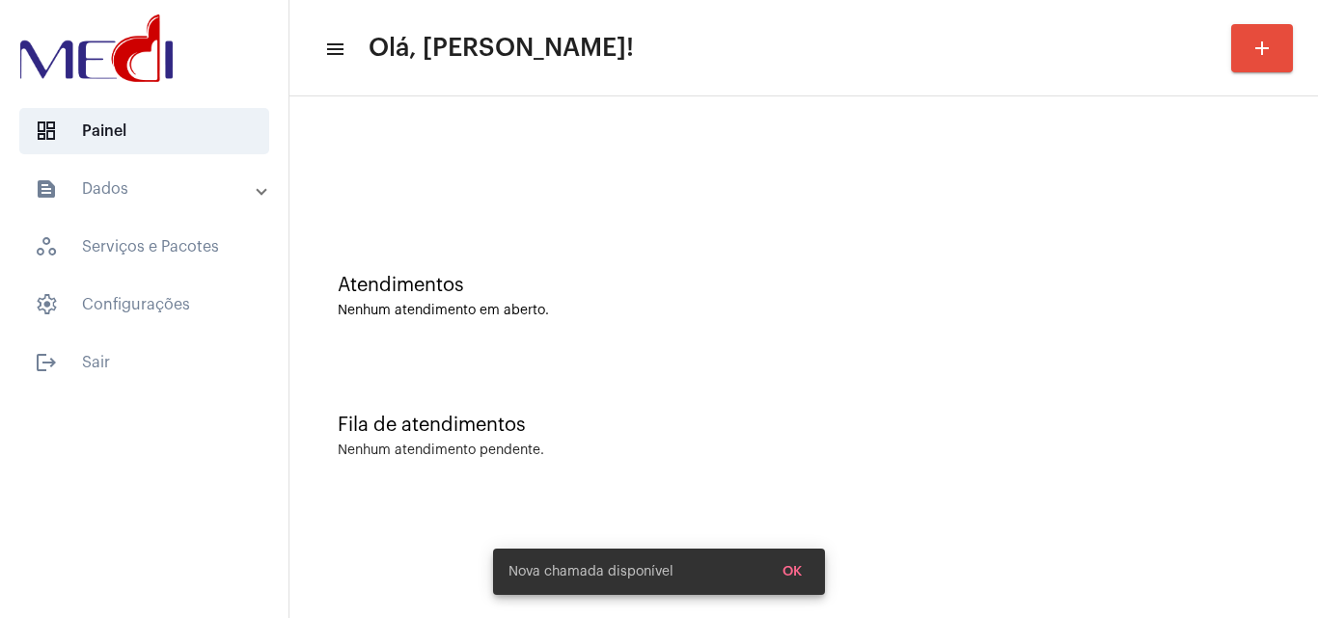
click at [709, 200] on div at bounding box center [803, 161] width 1009 height 111
click at [496, 365] on div "Fila de atendimentos Nenhum atendimento pendente." at bounding box center [803, 427] width 1009 height 140
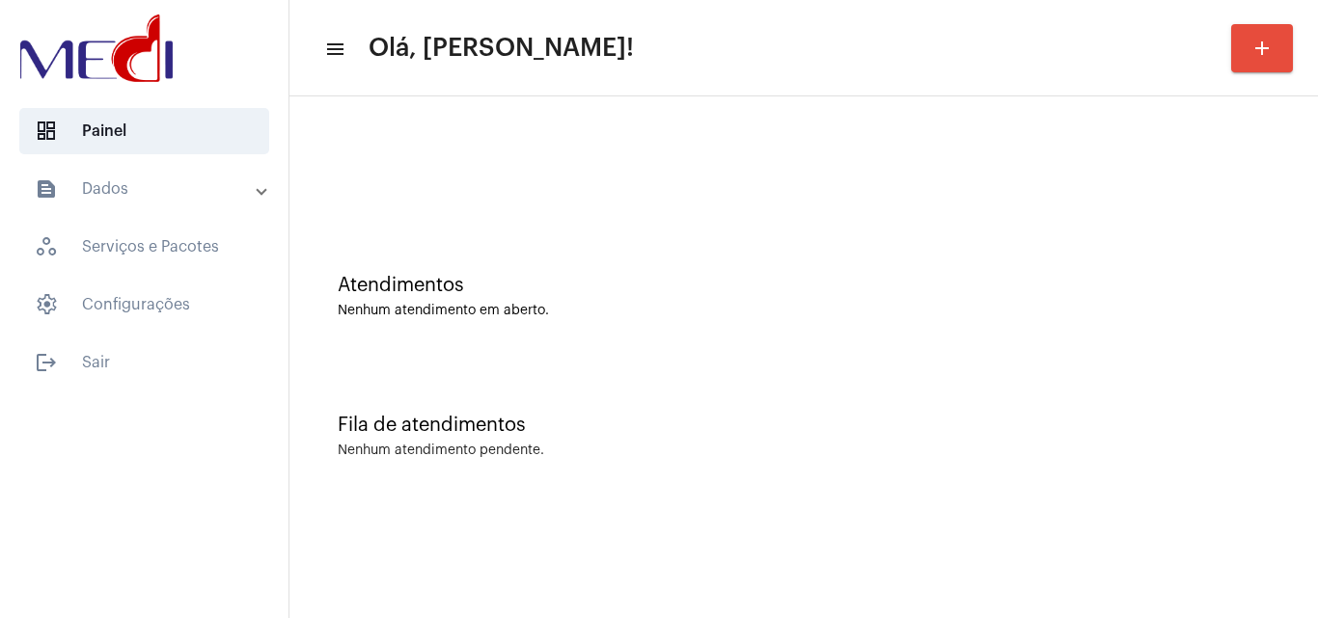
click at [499, 306] on div "Nenhum atendimento em aberto." at bounding box center [804, 311] width 932 height 14
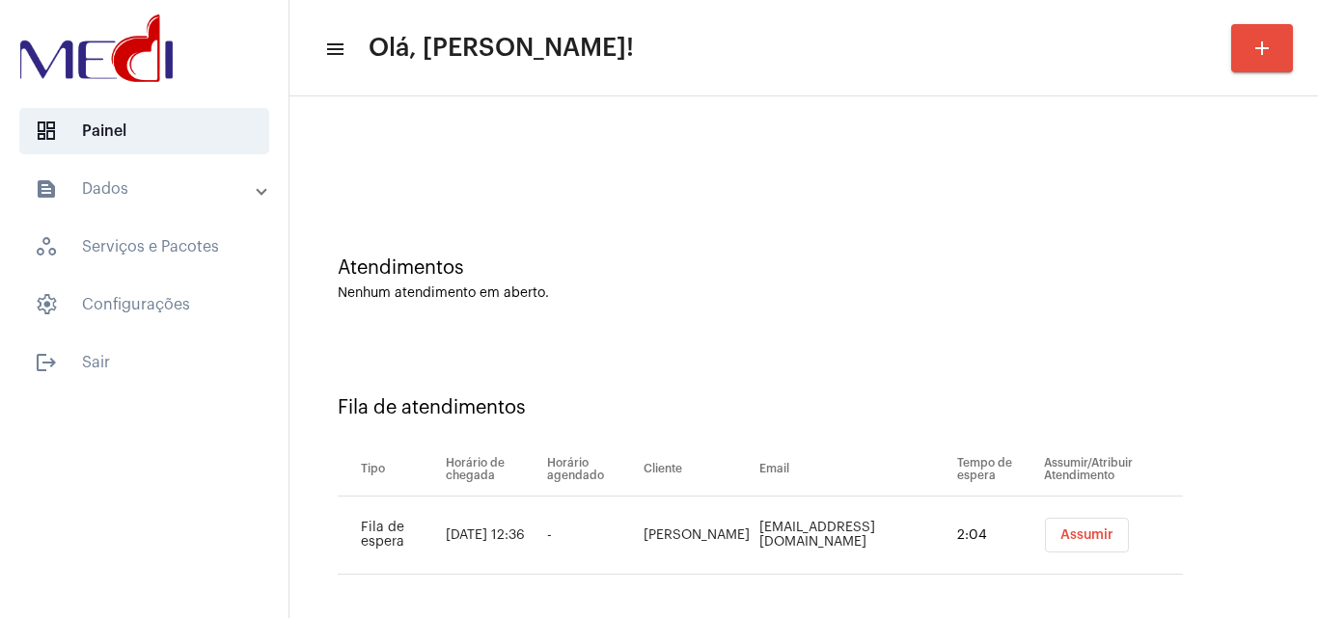
scroll to position [26, 0]
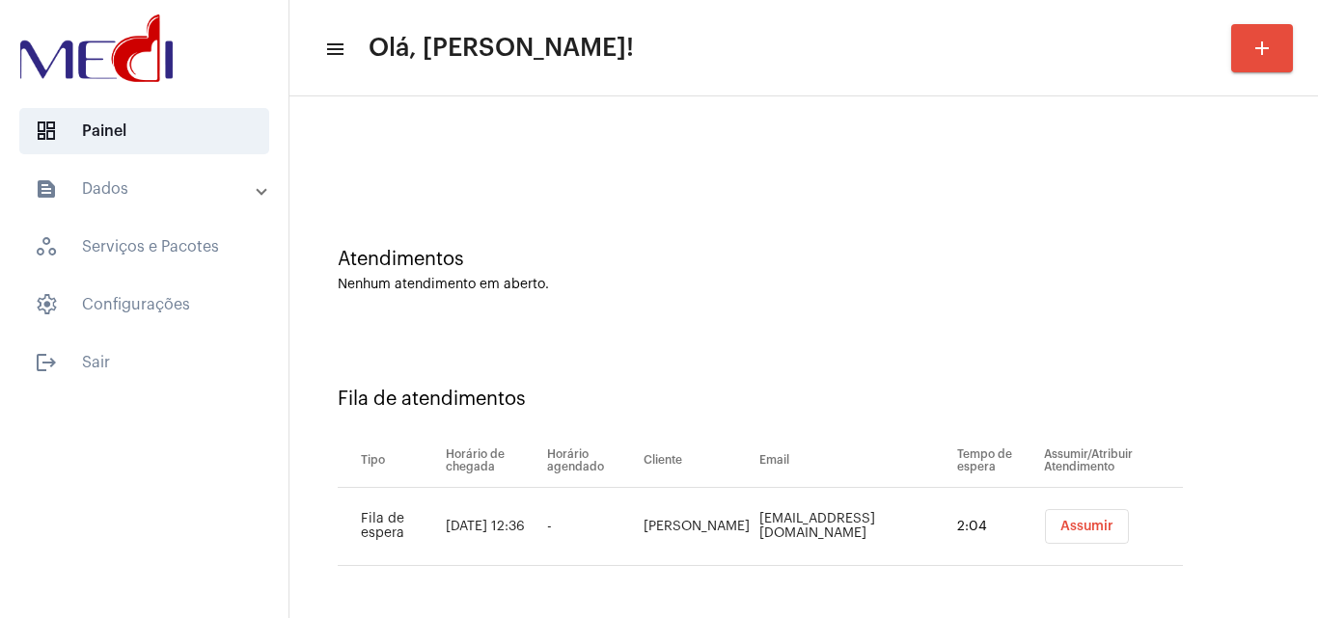
click at [1087, 529] on span "Assumir" at bounding box center [1086, 527] width 53 height 14
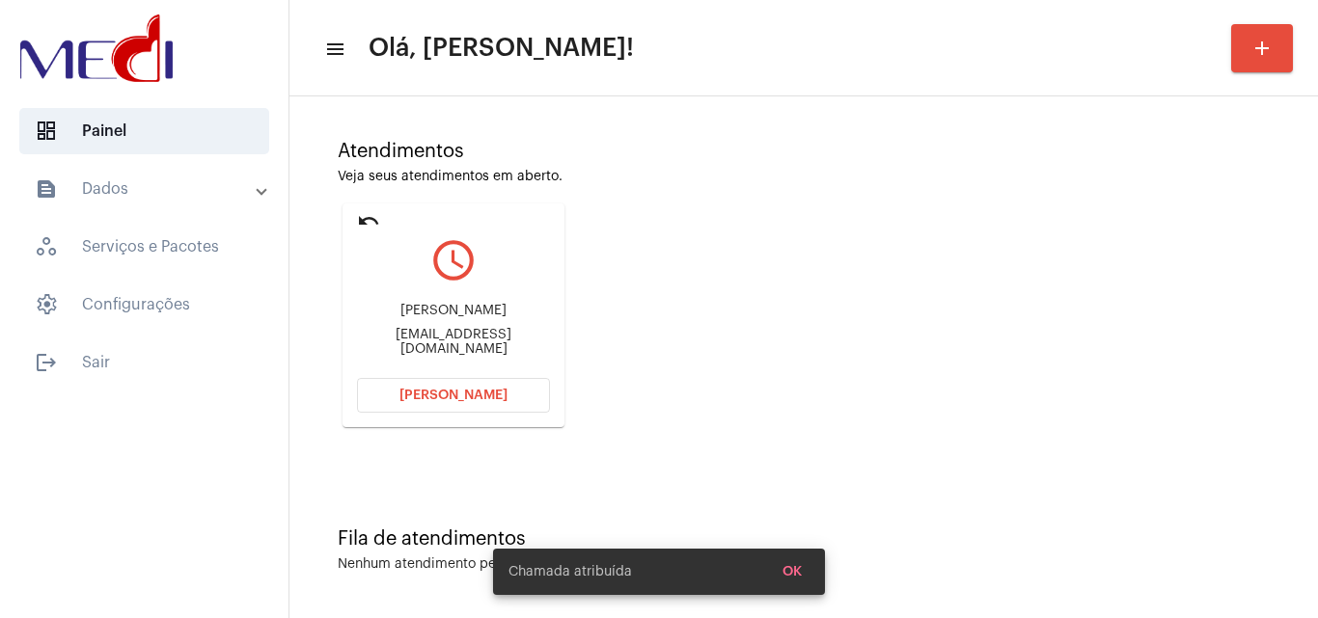
scroll to position [136, 0]
drag, startPoint x: 357, startPoint y: 302, endPoint x: 452, endPoint y: 309, distance: 94.8
click at [452, 309] on div "Maria Aparecida Ramos de Assis" at bounding box center [453, 309] width 193 height 14
copy div "Maria Aparec"
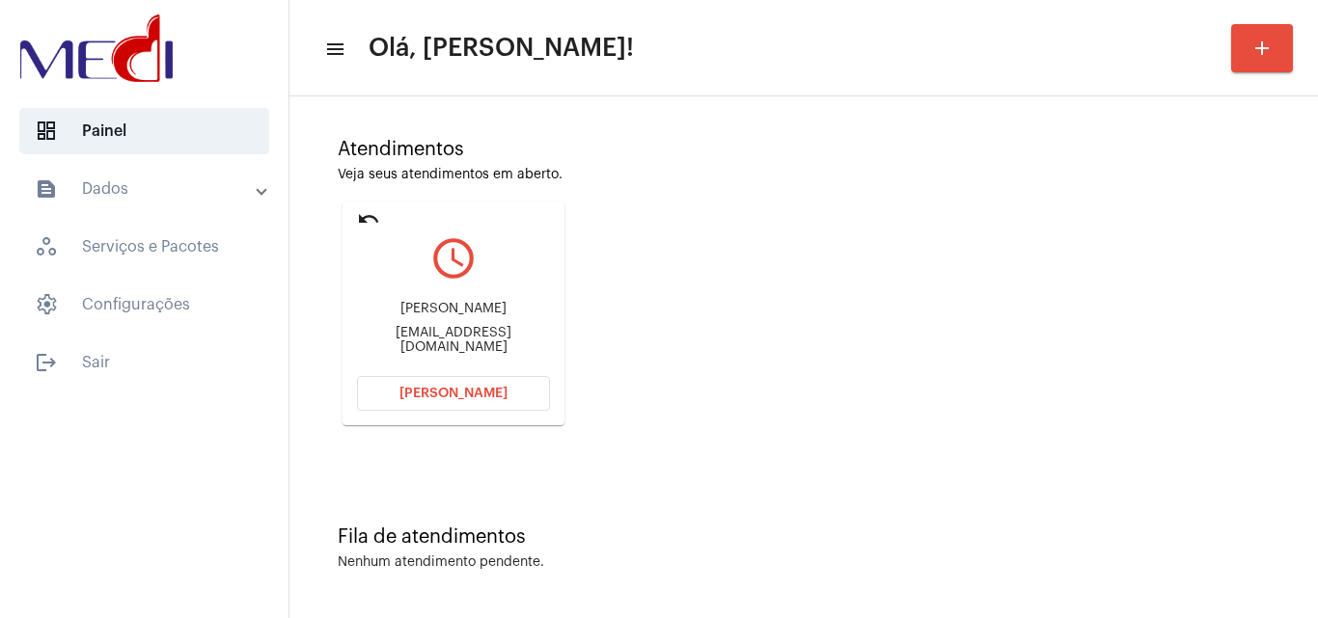
drag, startPoint x: 743, startPoint y: 250, endPoint x: 551, endPoint y: 294, distance: 197.1
click at [742, 251] on div "Atendimentos Veja seus atendimentos em aberto. undo query_builder Maria Apareci…" at bounding box center [803, 275] width 1009 height 388
drag, startPoint x: 370, startPoint y: 302, endPoint x: 482, endPoint y: 318, distance: 114.1
click at [482, 316] on div "Maria Aparecida Ramos de Assis" at bounding box center [453, 309] width 193 height 14
copy div "Maria Aparecida Ramos de Assis"
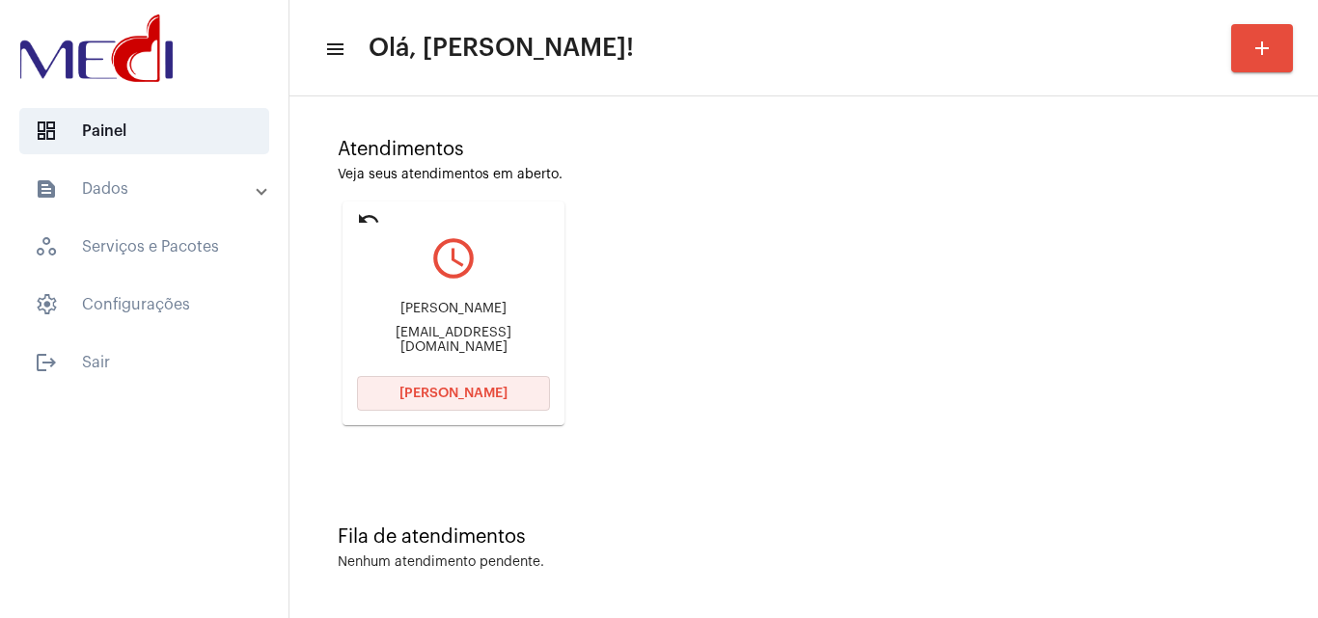
click at [463, 397] on span "Abrir Chamada" at bounding box center [453, 394] width 108 height 14
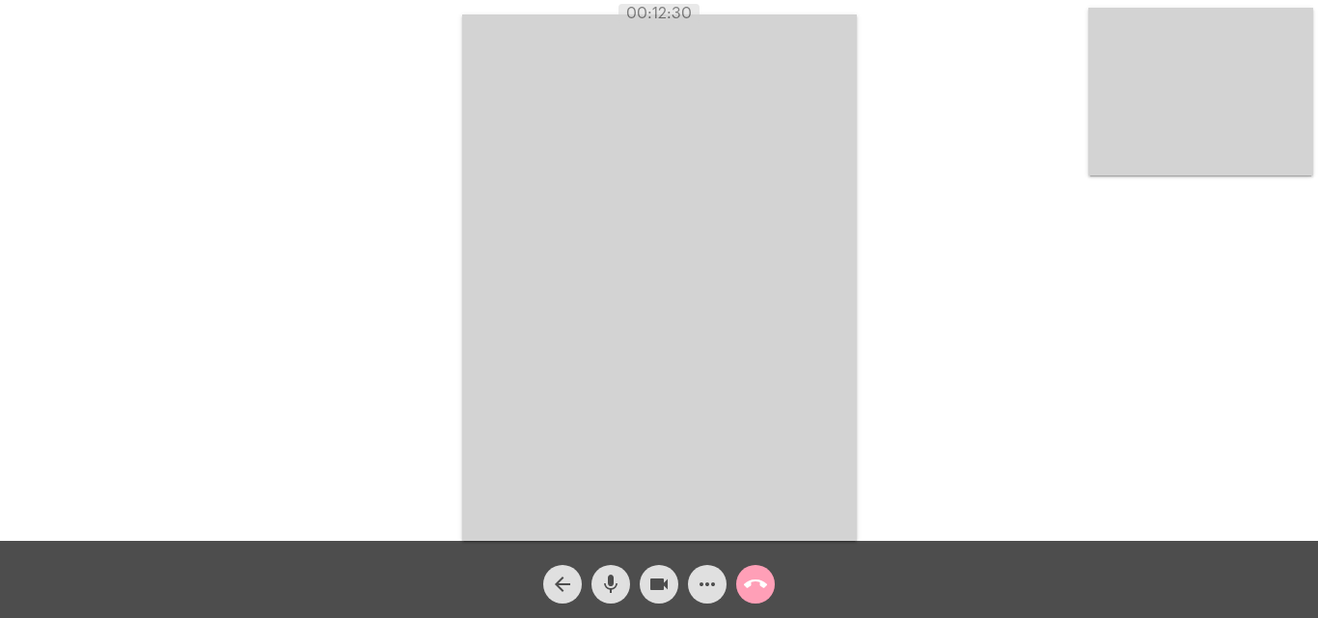
click at [756, 584] on mat-icon "call_end" at bounding box center [755, 584] width 23 height 23
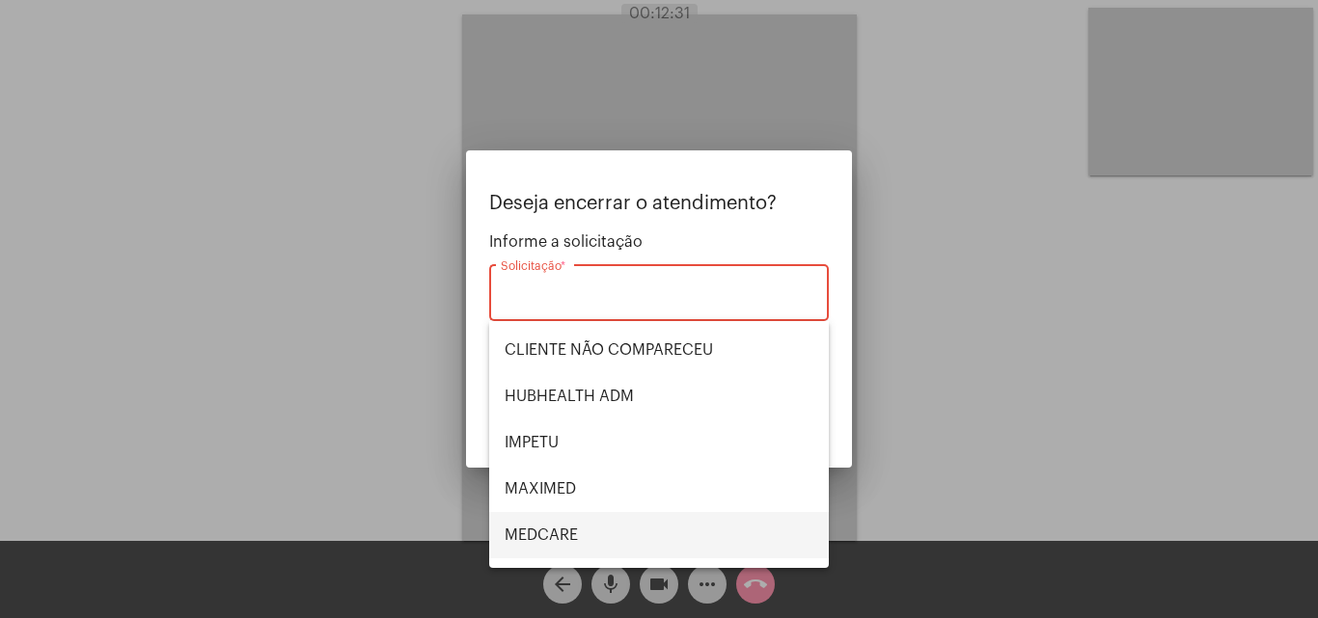
scroll to position [401, 0]
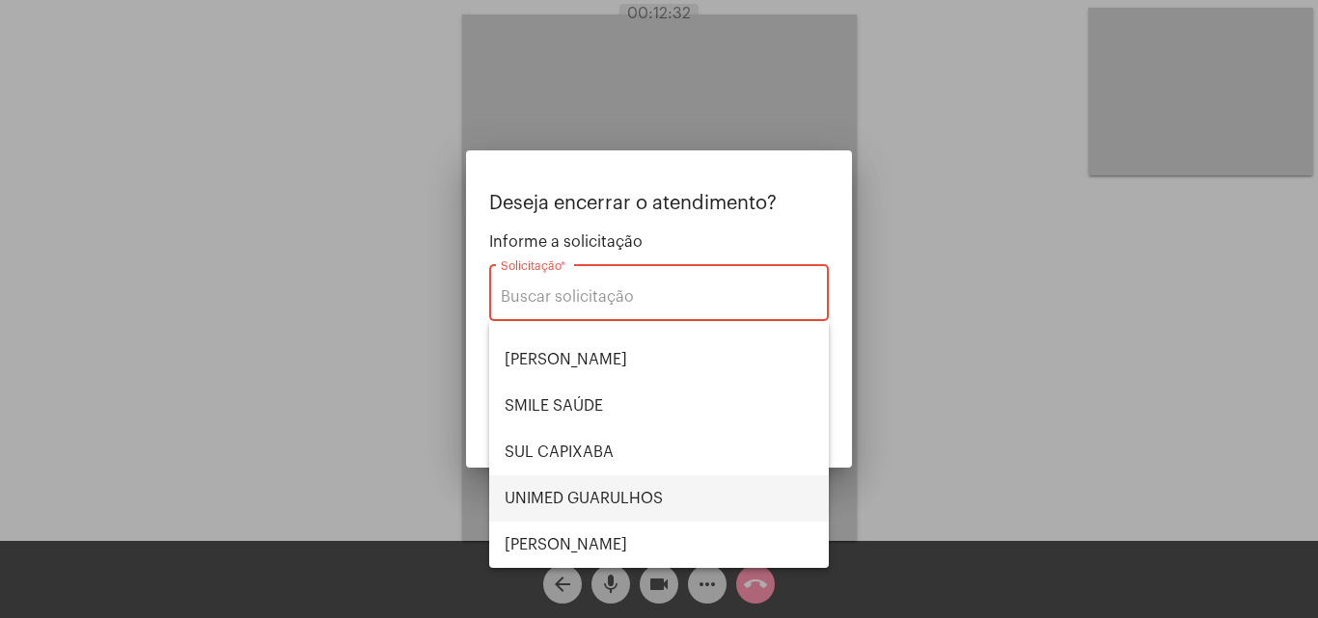
click at [621, 503] on span "UNIMED GUARULHOS" at bounding box center [659, 499] width 309 height 46
type input "UNIMED GUARULHOS"
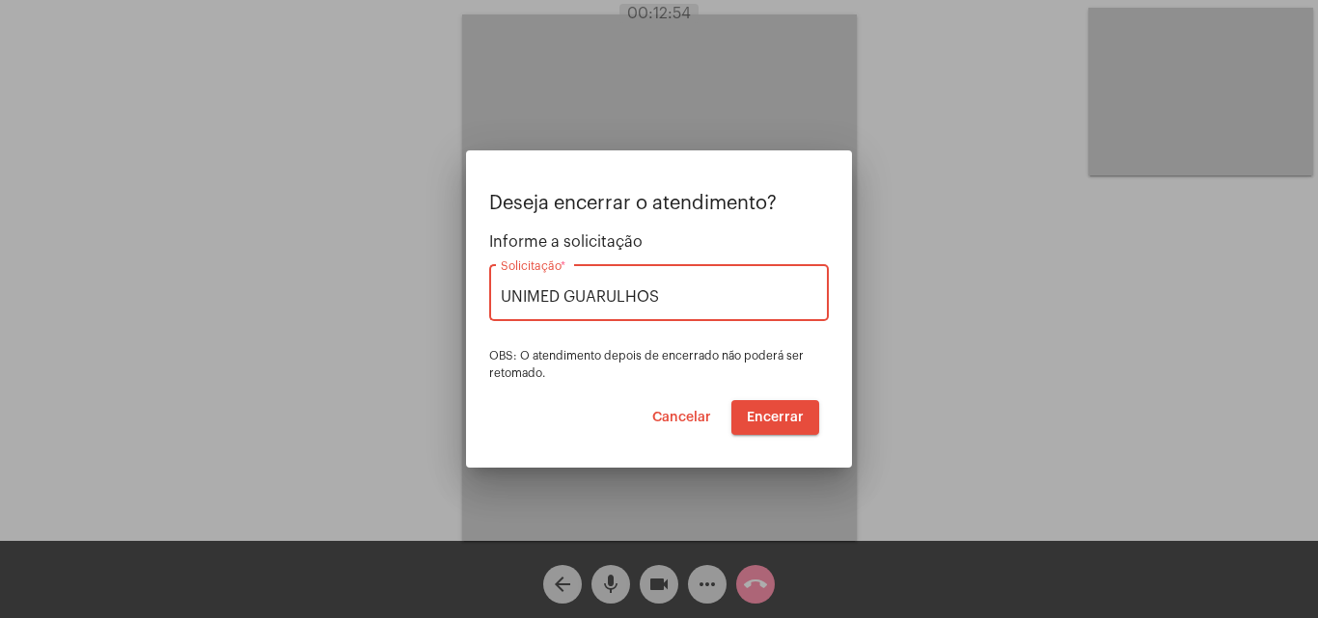
click at [760, 420] on span "Encerrar" at bounding box center [775, 418] width 57 height 14
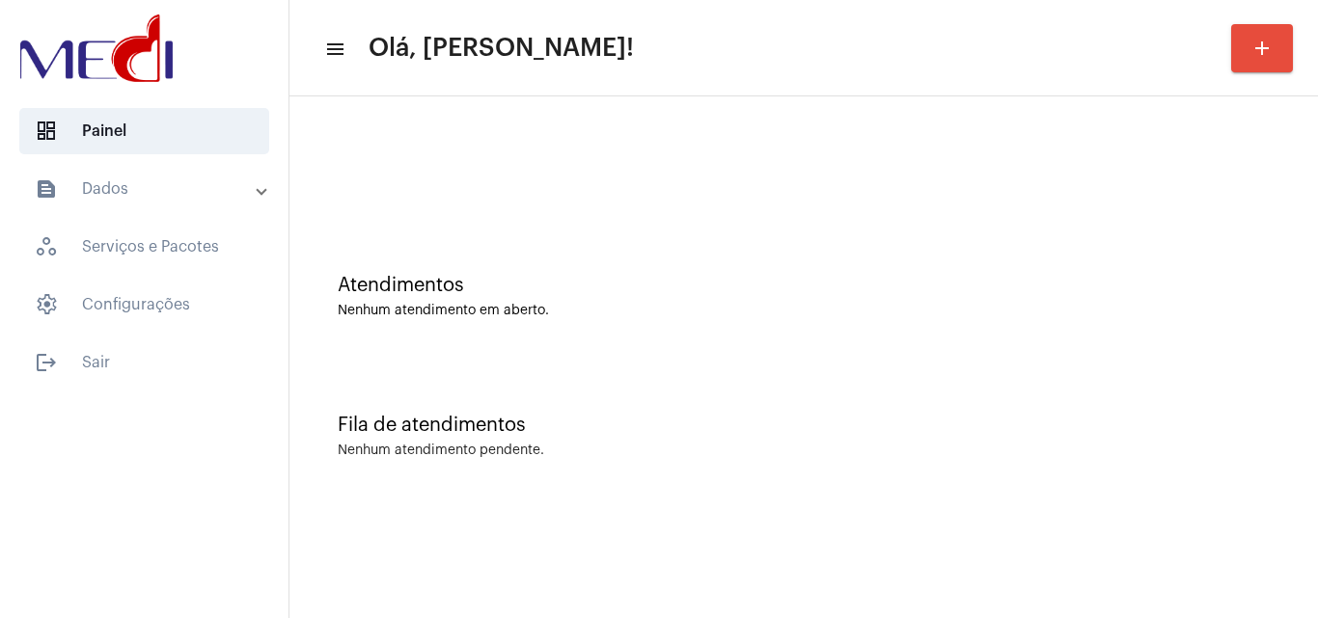
click at [586, 250] on div "Atendimentos Nenhum atendimento em aberto." at bounding box center [803, 287] width 1009 height 140
click at [742, 296] on div "Atendimentos Nenhum atendimento em aberto." at bounding box center [804, 296] width 932 height 43
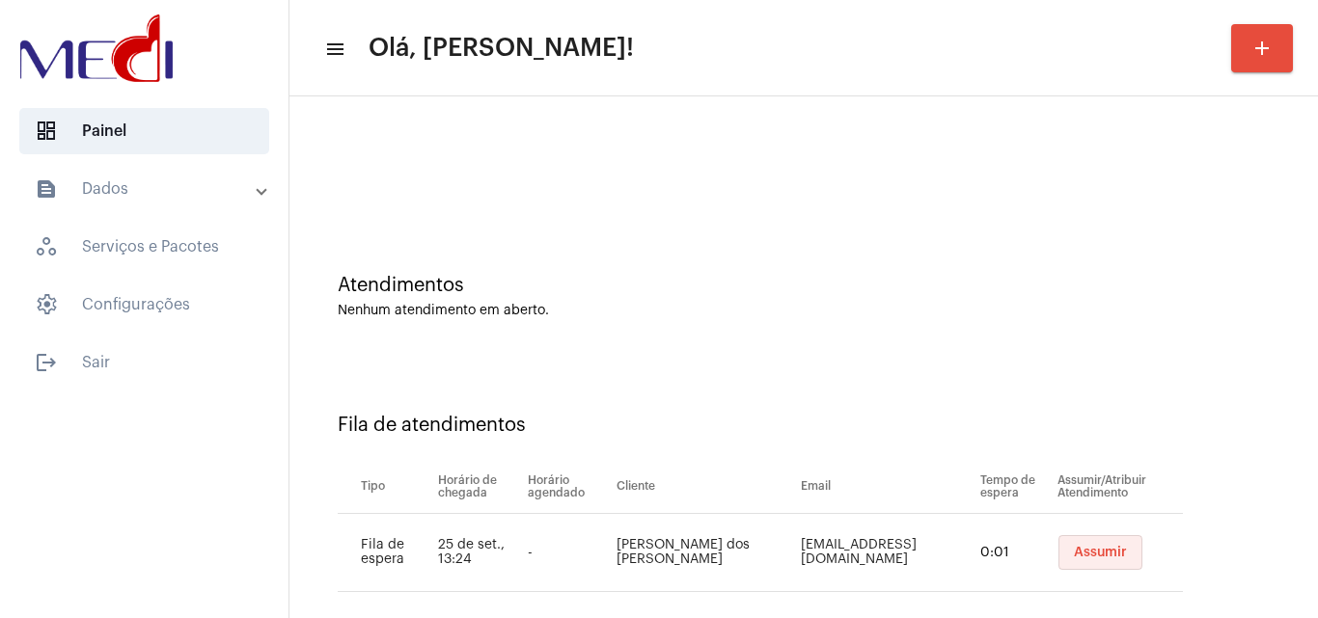
click at [1101, 555] on span "Assumir" at bounding box center [1100, 553] width 53 height 14
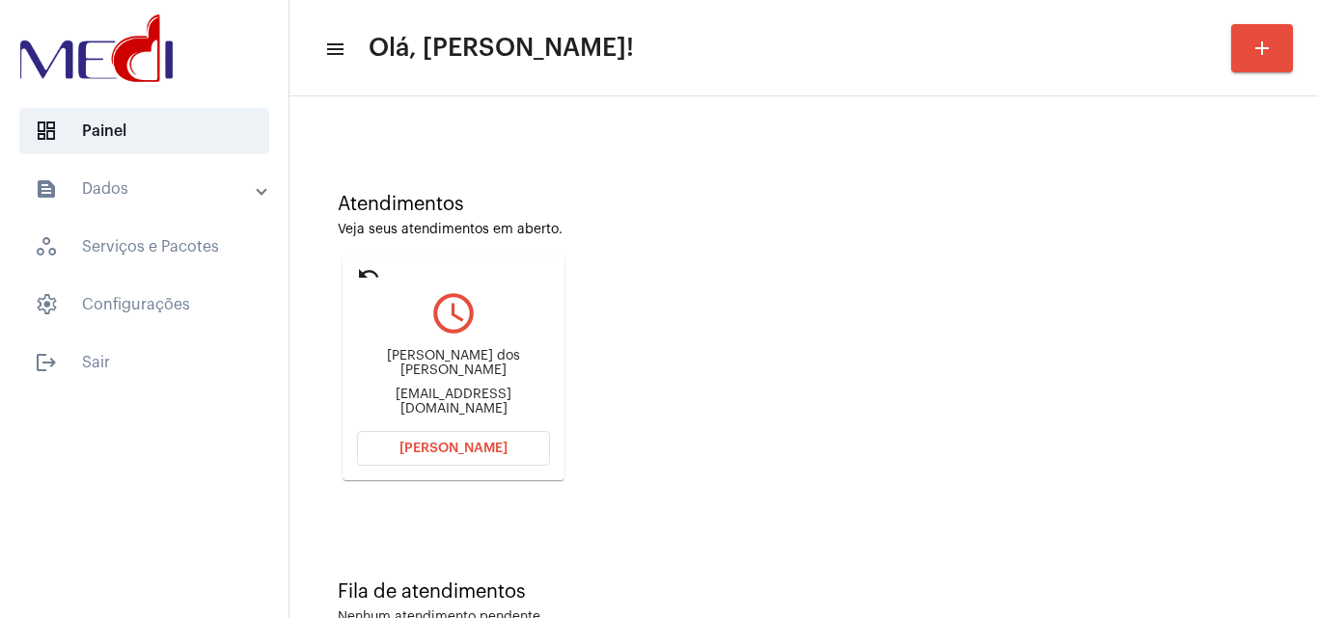
scroll to position [136, 0]
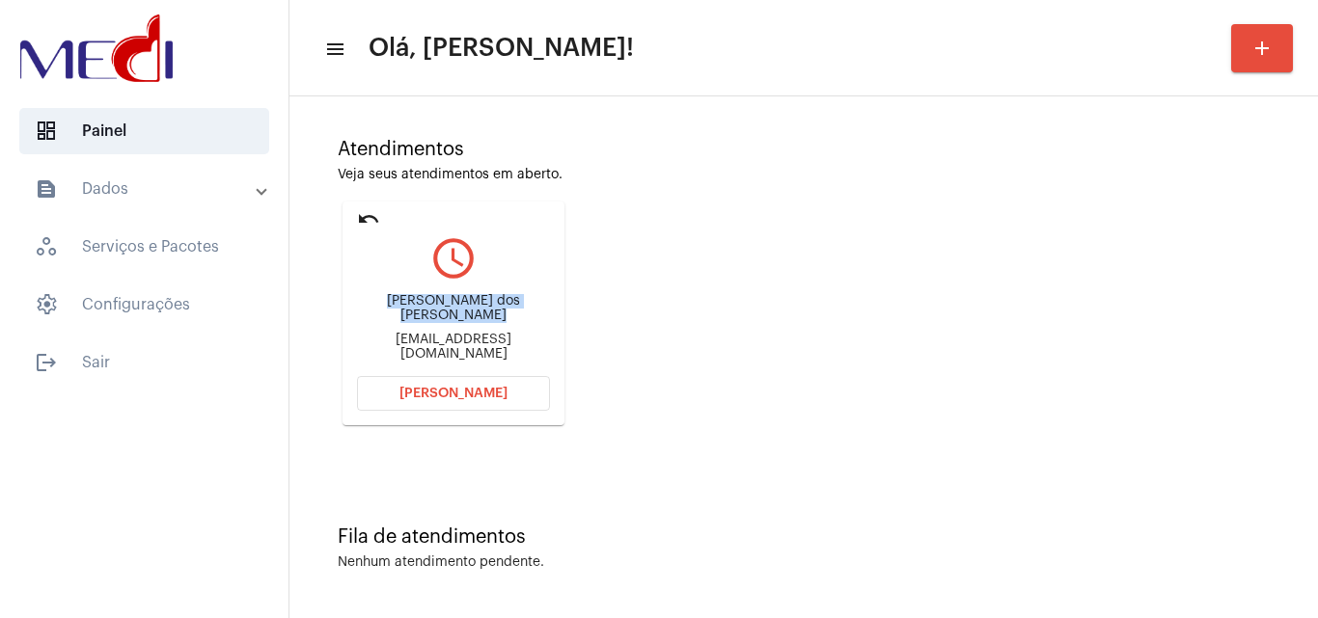
drag, startPoint x: 379, startPoint y: 289, endPoint x: 474, endPoint y: 323, distance: 100.4
click at [474, 323] on div "[PERSON_NAME] dos [PERSON_NAME] [EMAIL_ADDRESS][DOMAIN_NAME]" at bounding box center [453, 328] width 193 height 87
copy div "[PERSON_NAME] dos [PERSON_NAME]"
click at [427, 396] on span "Abrir Chamada" at bounding box center [453, 394] width 108 height 14
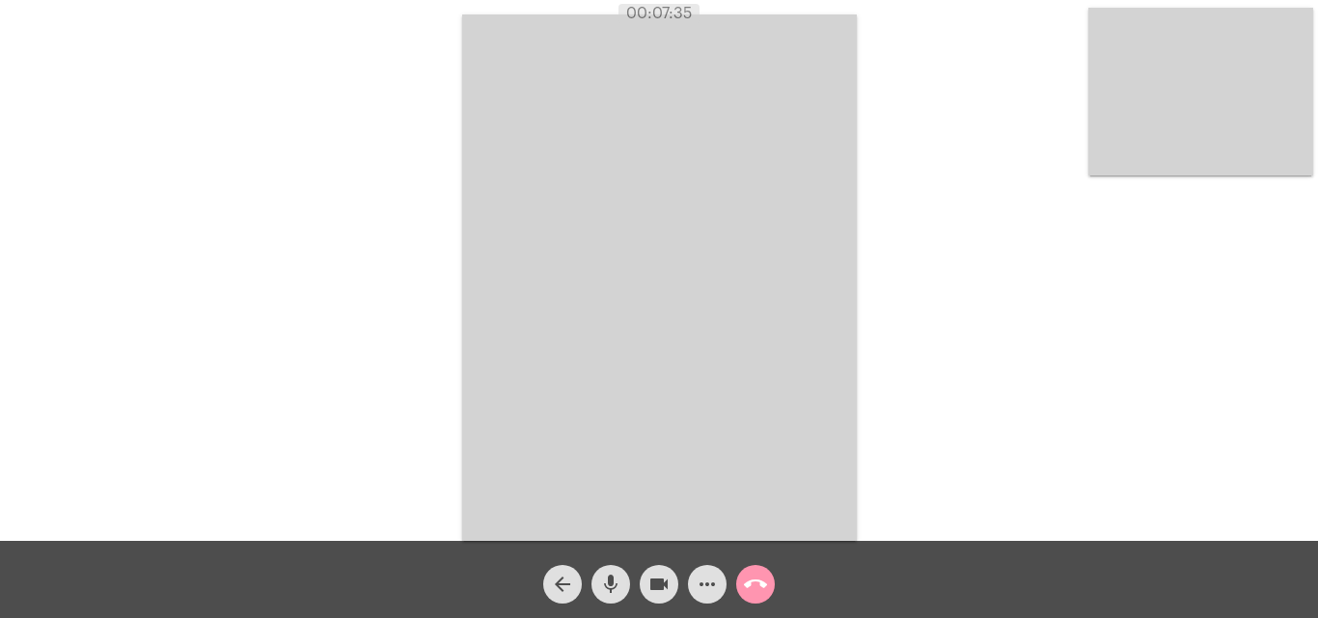
click at [757, 581] on mat-icon "call_end" at bounding box center [755, 584] width 23 height 23
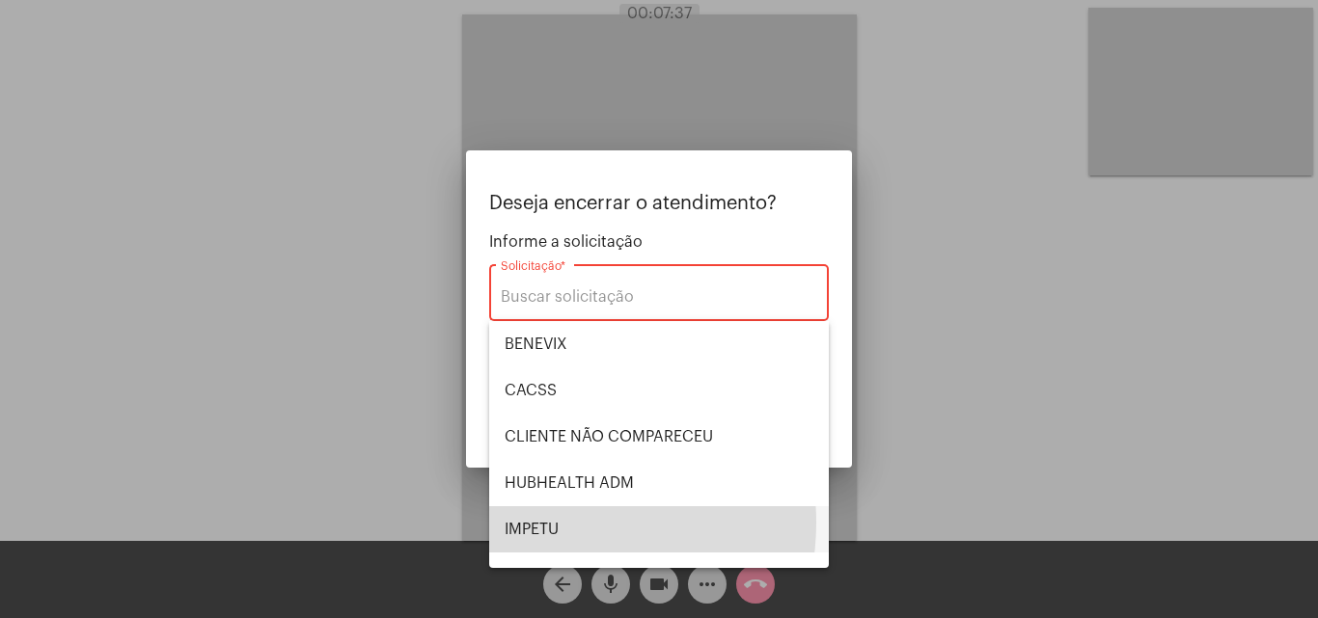
click at [556, 523] on span "IMPETU" at bounding box center [659, 530] width 309 height 46
type input "IMPETU"
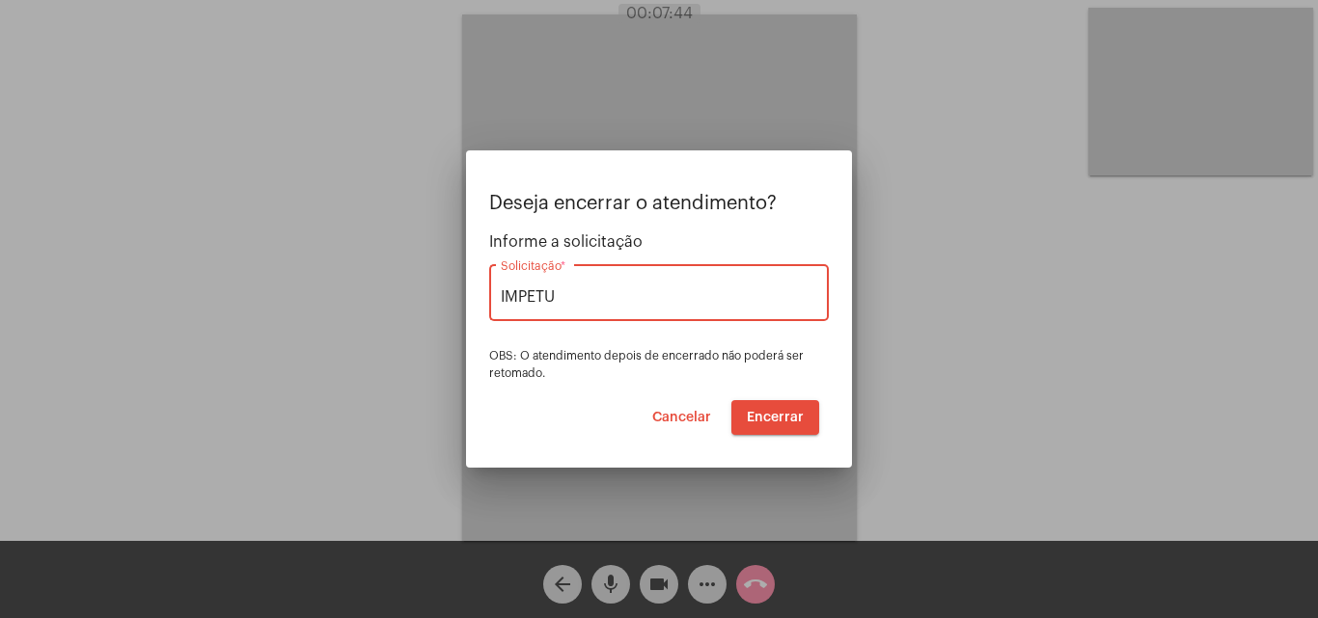
click at [753, 419] on span "Encerrar" at bounding box center [775, 418] width 57 height 14
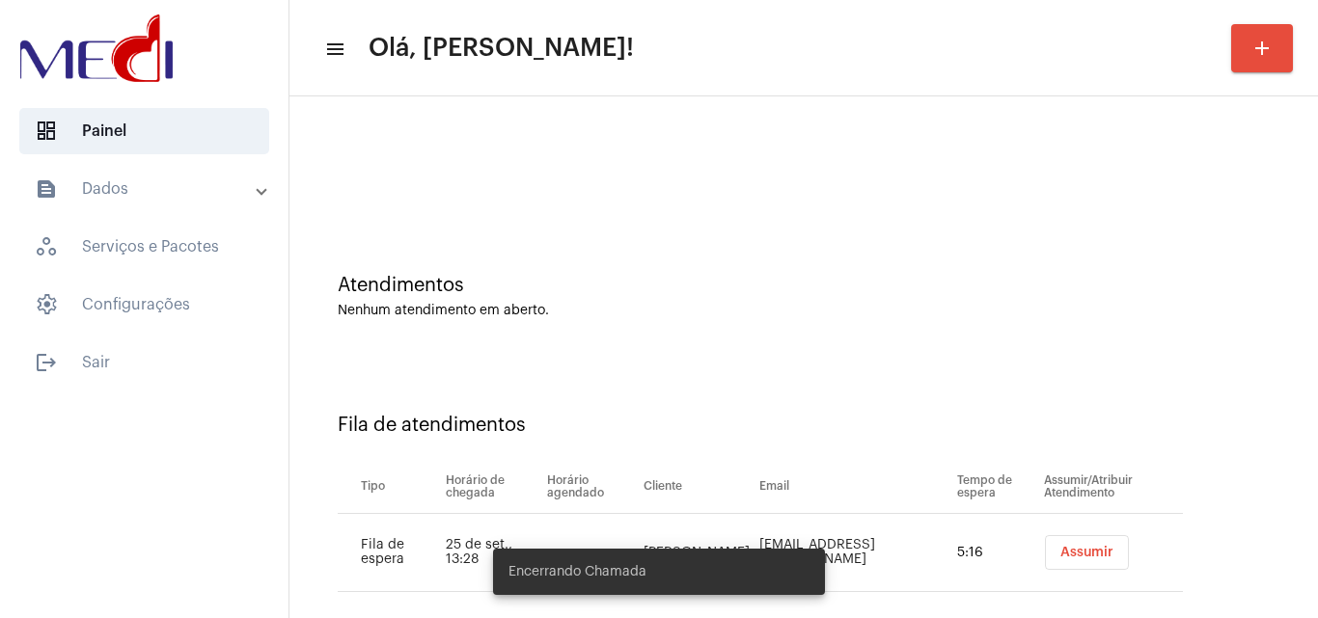
click at [1053, 542] on button "Assumir" at bounding box center [1087, 552] width 84 height 35
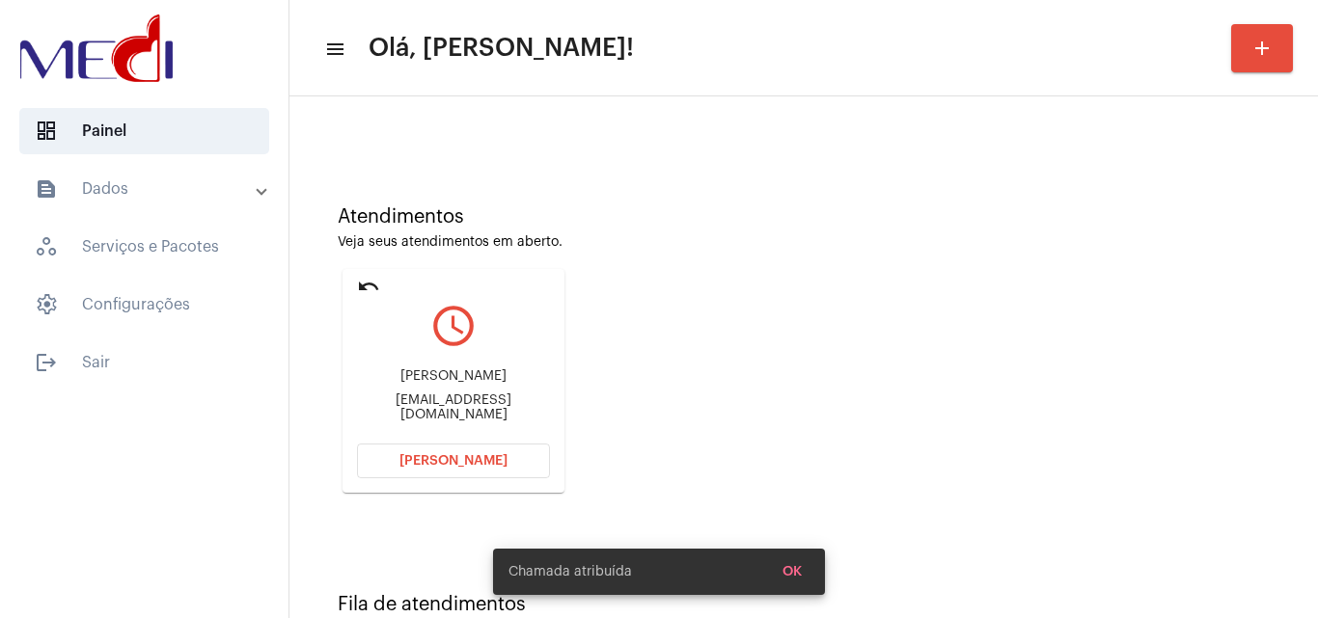
scroll to position [96, 0]
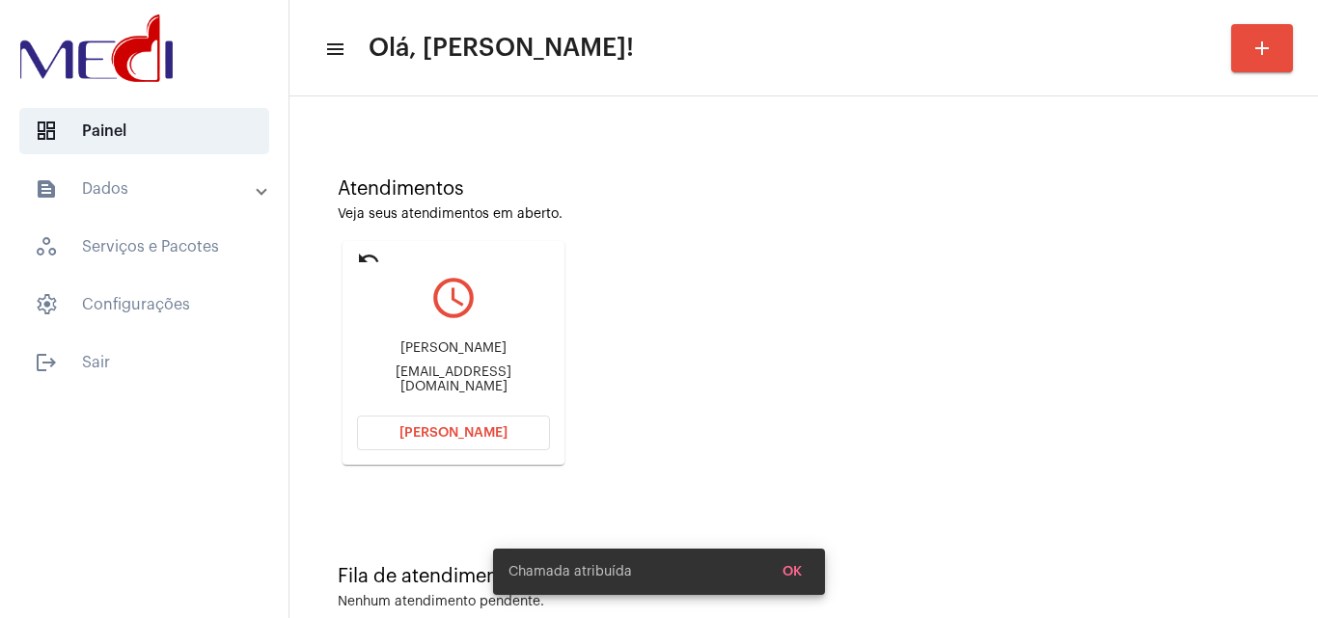
drag, startPoint x: 348, startPoint y: 375, endPoint x: 448, endPoint y: 375, distance: 99.4
click at [448, 375] on mat-card "undo query_builder Daniela danielasousadesa@yahoo.com Abrir Chamada" at bounding box center [454, 353] width 222 height 224
copy div "danielasousad"
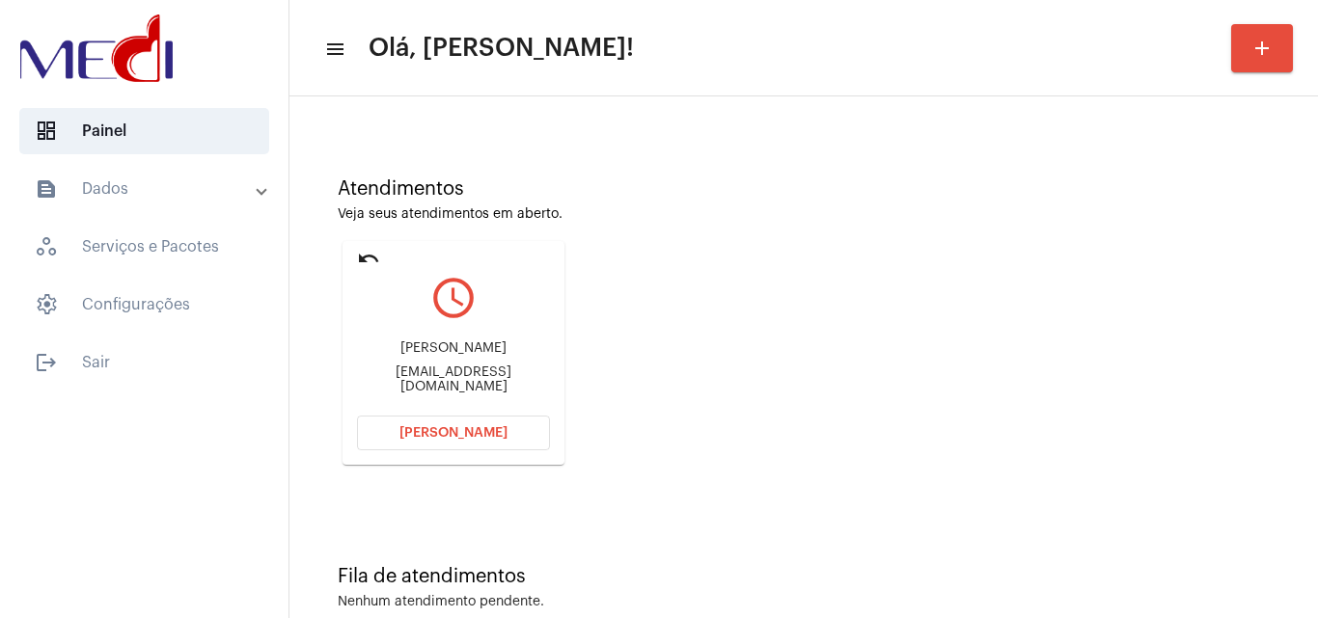
click at [417, 421] on button "[PERSON_NAME]" at bounding box center [453, 433] width 193 height 35
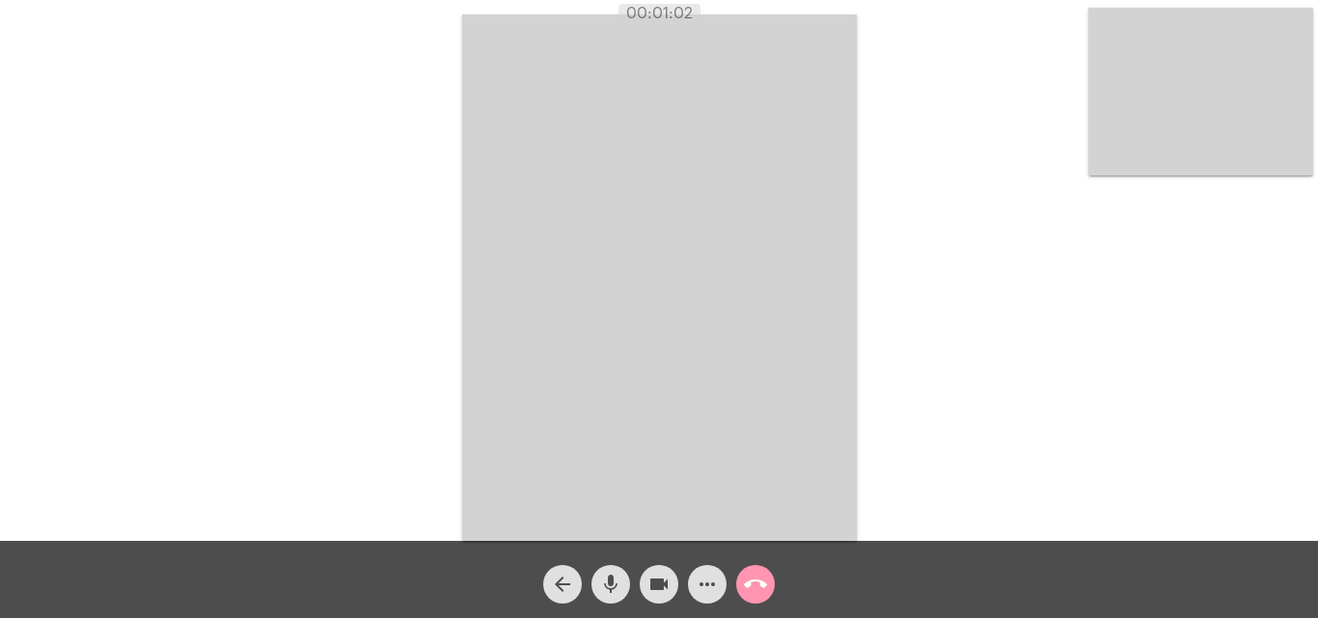
click at [706, 588] on mat-icon "more_horiz" at bounding box center [707, 584] width 23 height 23
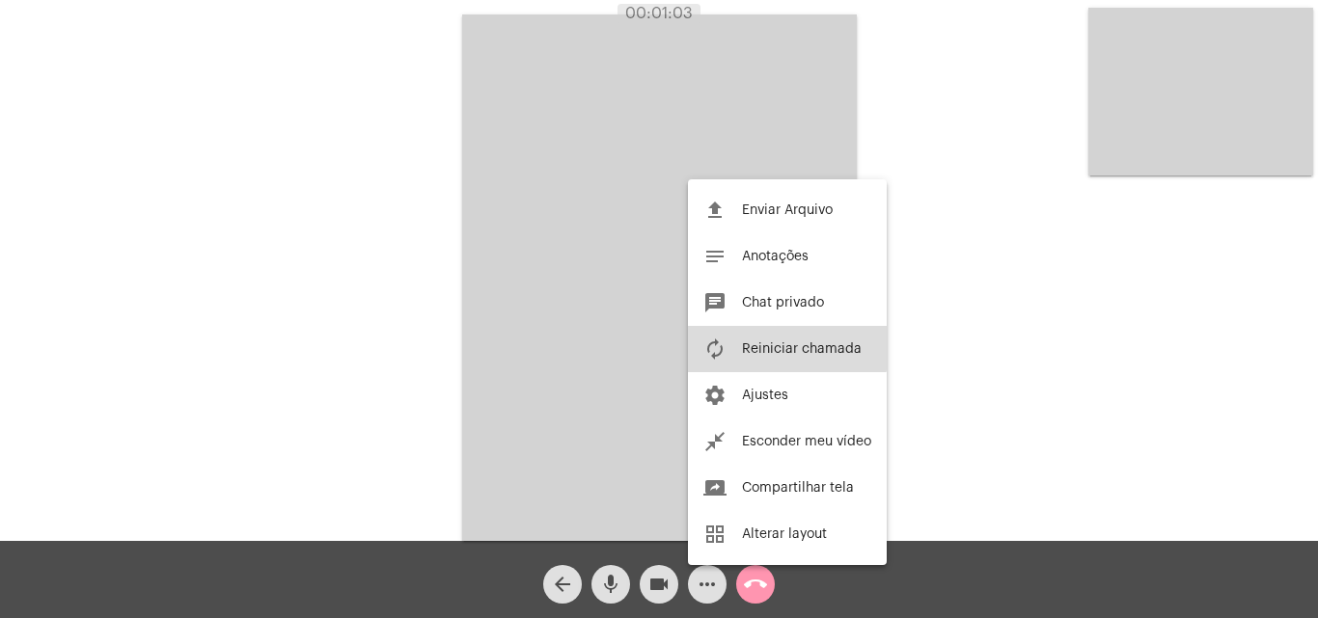
click at [769, 341] on button "autorenew Reiniciar chamada" at bounding box center [787, 349] width 199 height 46
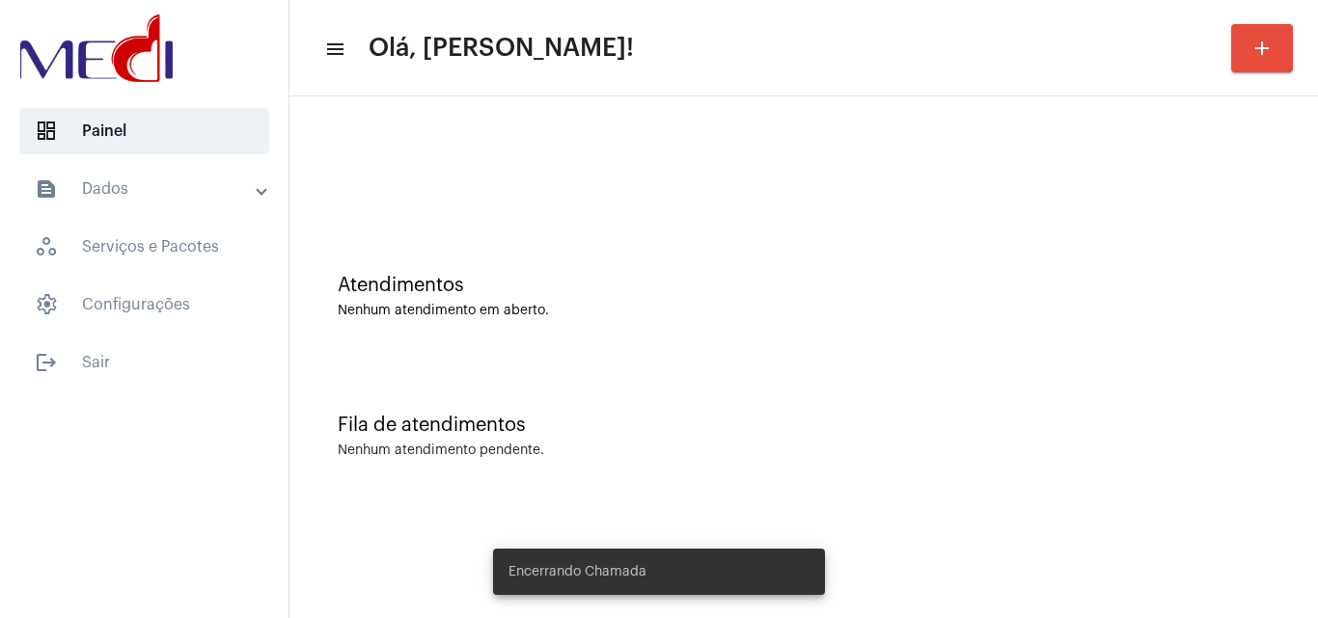
click at [711, 195] on div at bounding box center [803, 161] width 1009 height 111
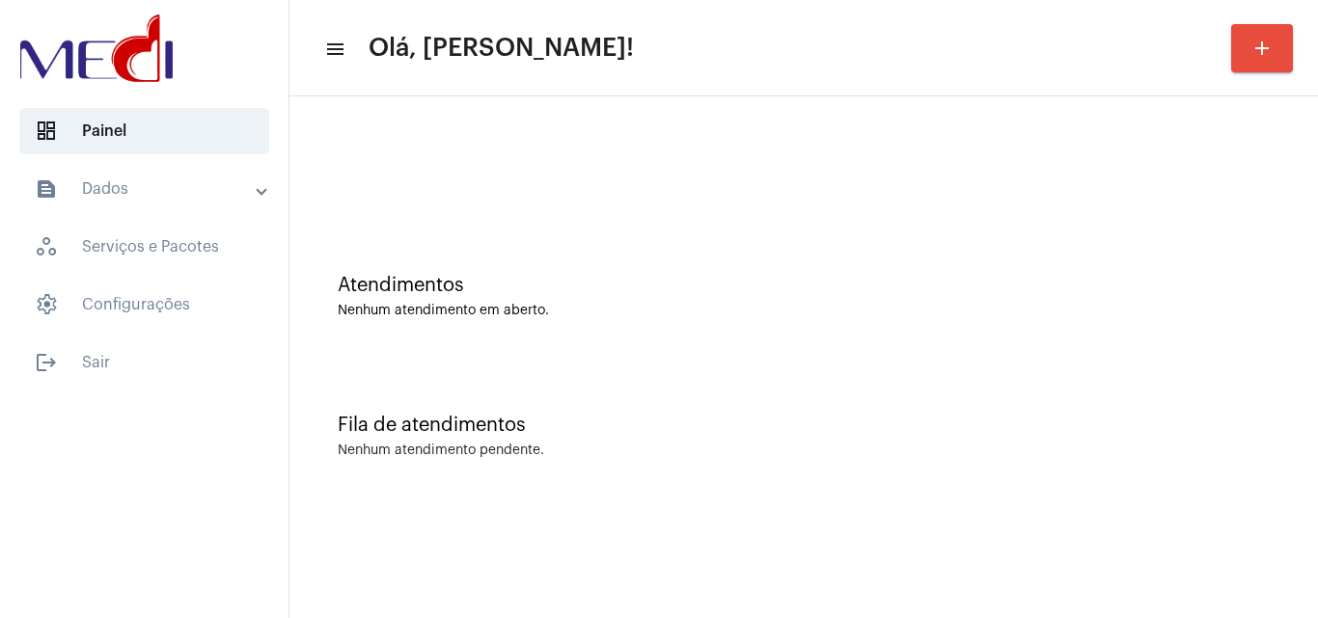
click at [980, 258] on div "Atendimentos Nenhum atendimento em aberto." at bounding box center [803, 287] width 1009 height 140
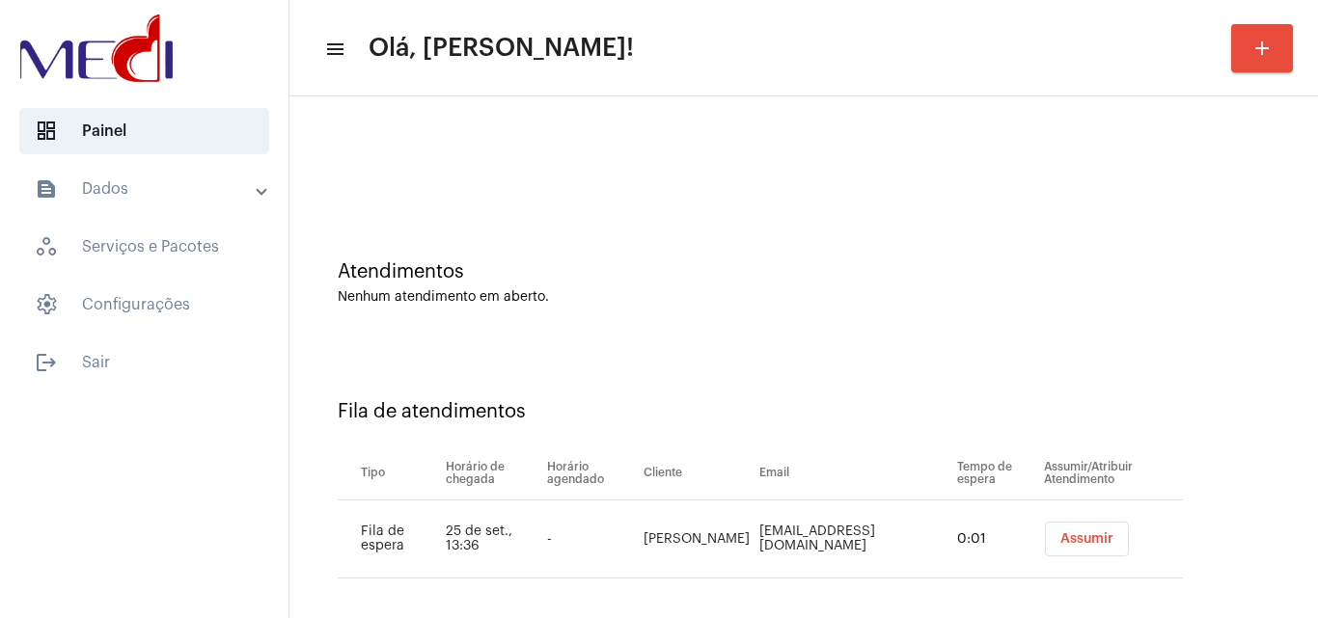
scroll to position [26, 0]
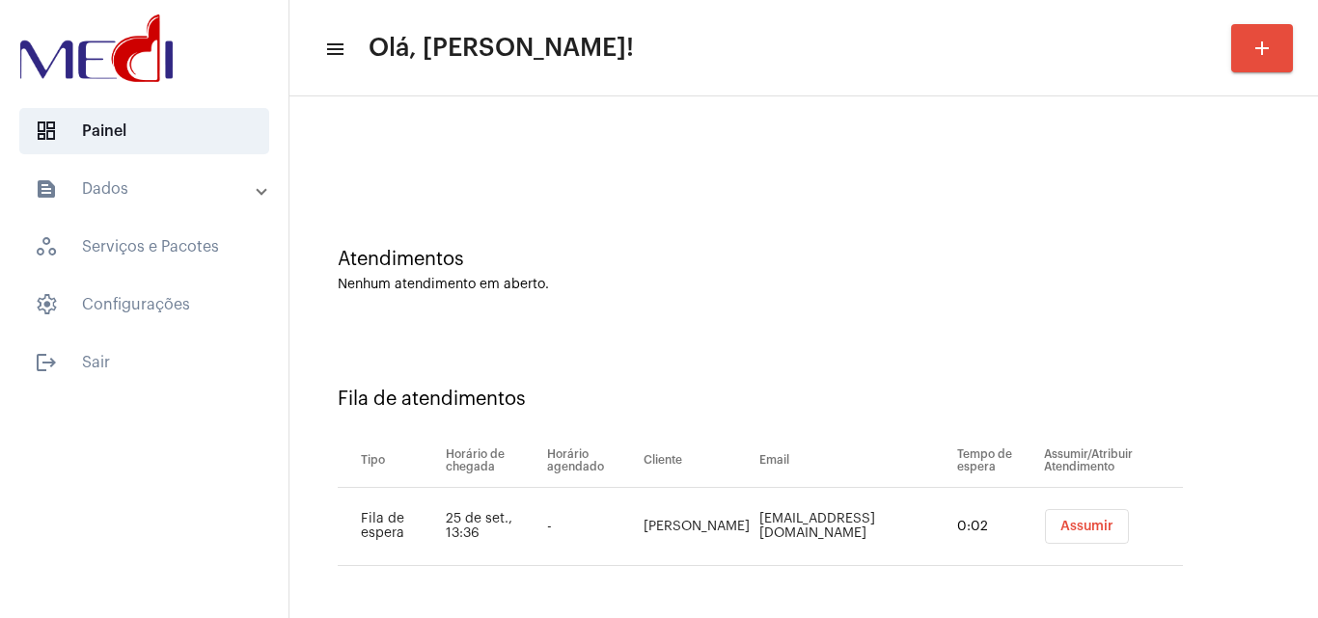
click at [1084, 534] on button "Assumir" at bounding box center [1087, 526] width 84 height 35
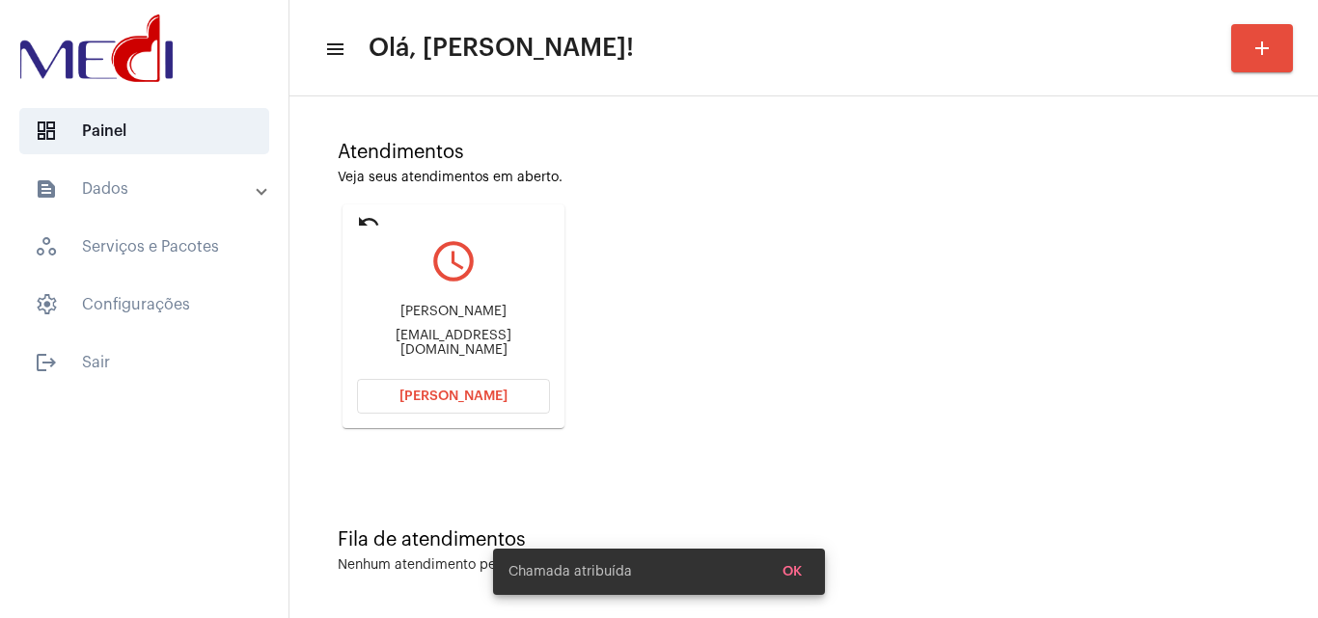
scroll to position [136, 0]
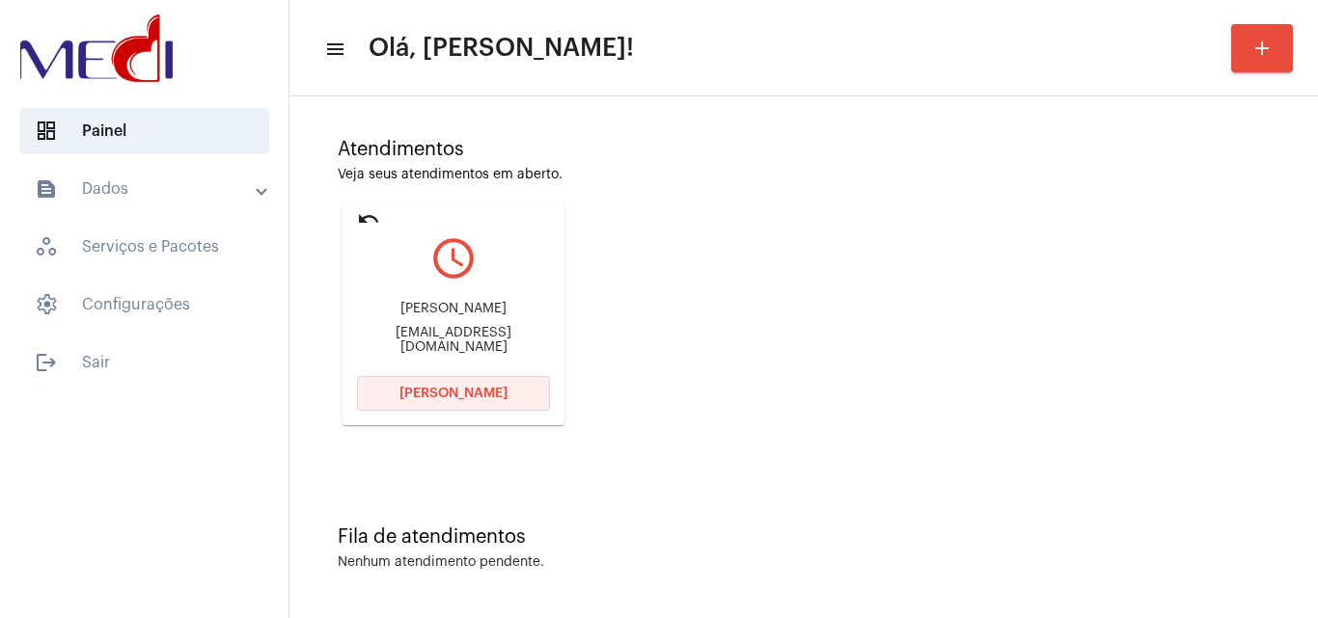
click at [421, 393] on span "[PERSON_NAME]" at bounding box center [453, 394] width 108 height 14
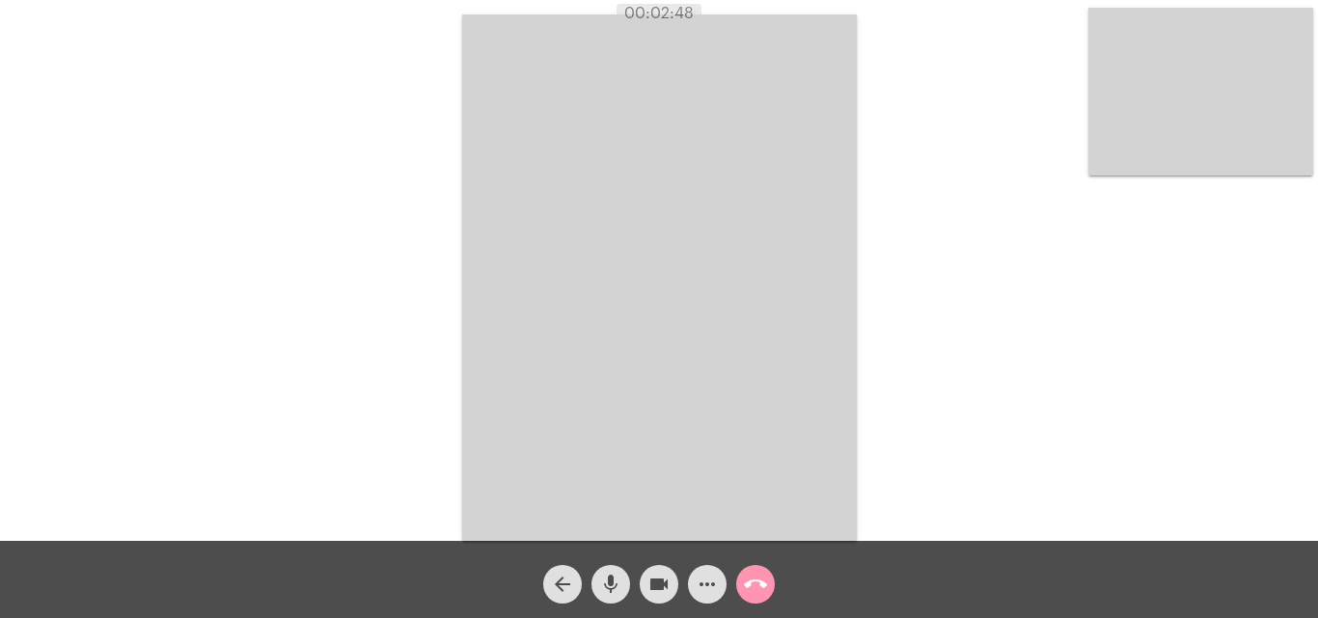
click at [757, 584] on mat-icon "call_end" at bounding box center [755, 584] width 23 height 23
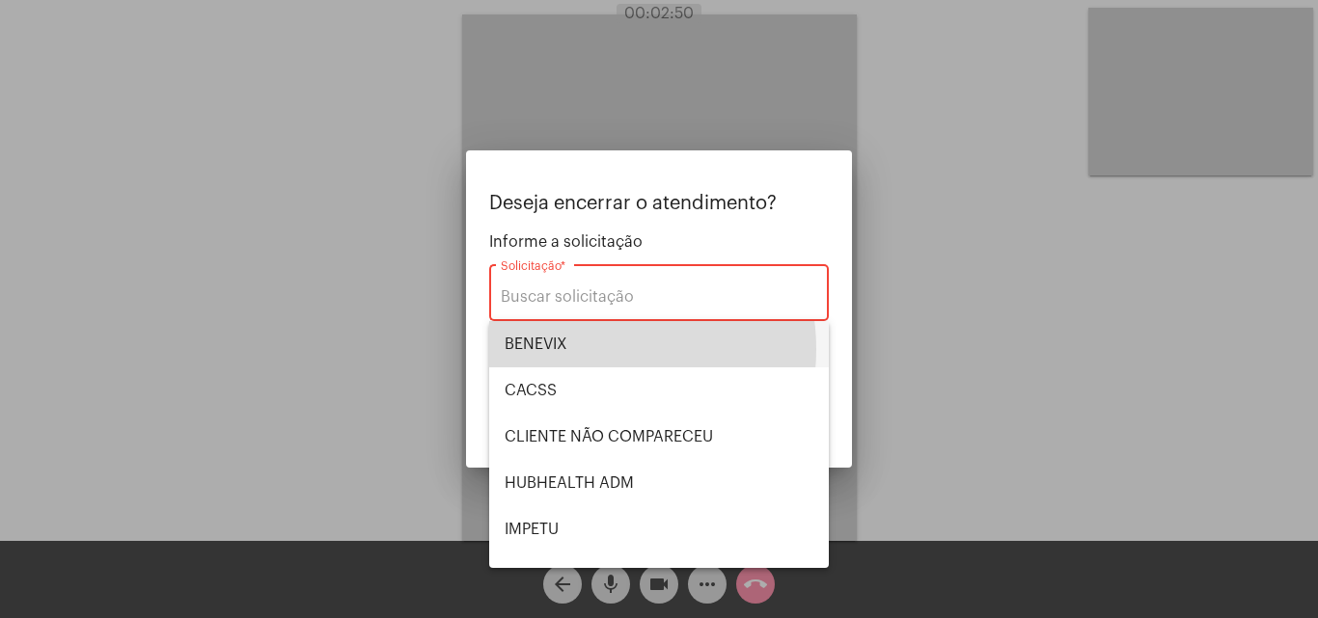
drag, startPoint x: 592, startPoint y: 348, endPoint x: 757, endPoint y: 377, distance: 167.5
click at [595, 349] on span "BENEVIX" at bounding box center [659, 344] width 309 height 46
type input "BENEVIX"
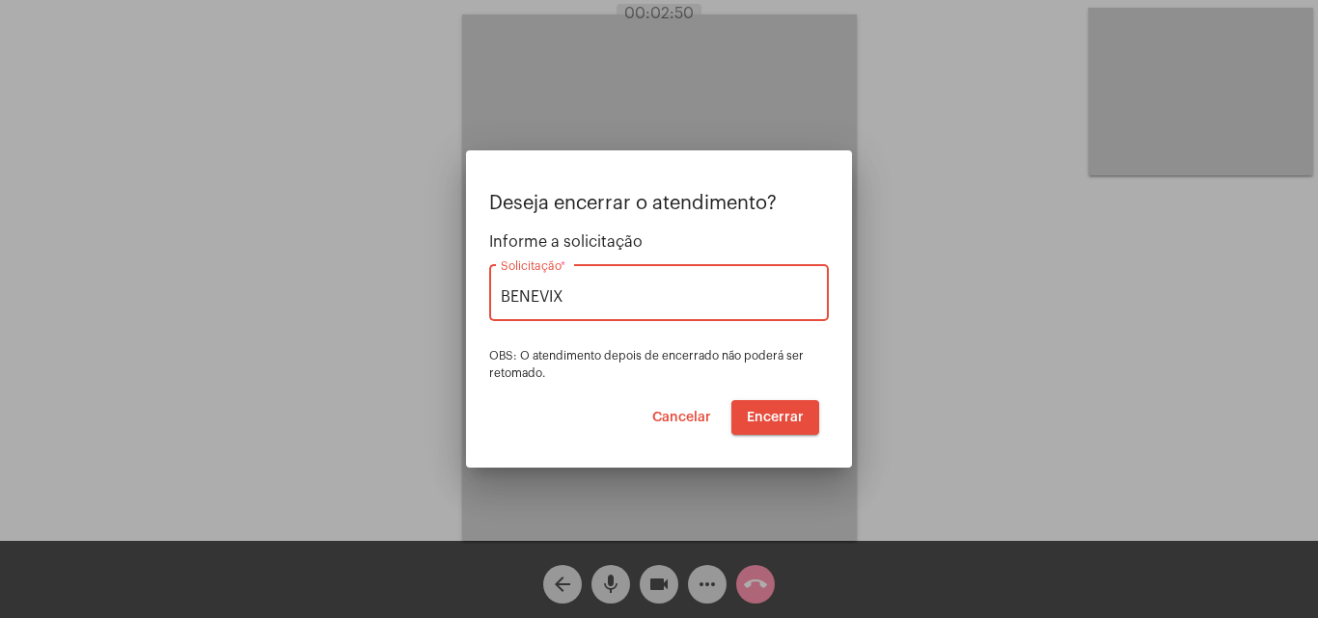
click at [770, 419] on span "Encerrar" at bounding box center [775, 418] width 57 height 14
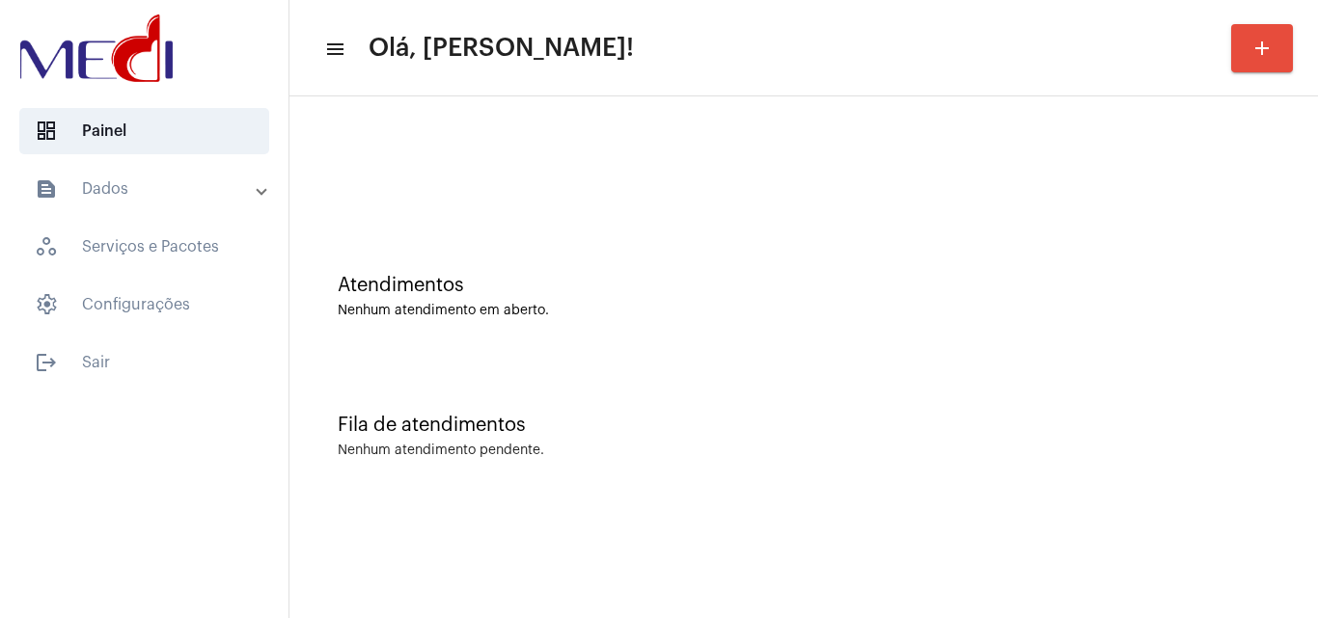
click at [531, 283] on div "Atendimentos" at bounding box center [804, 285] width 932 height 21
click at [618, 235] on div "Atendimentos Nenhum atendimento em aberto." at bounding box center [803, 287] width 1009 height 140
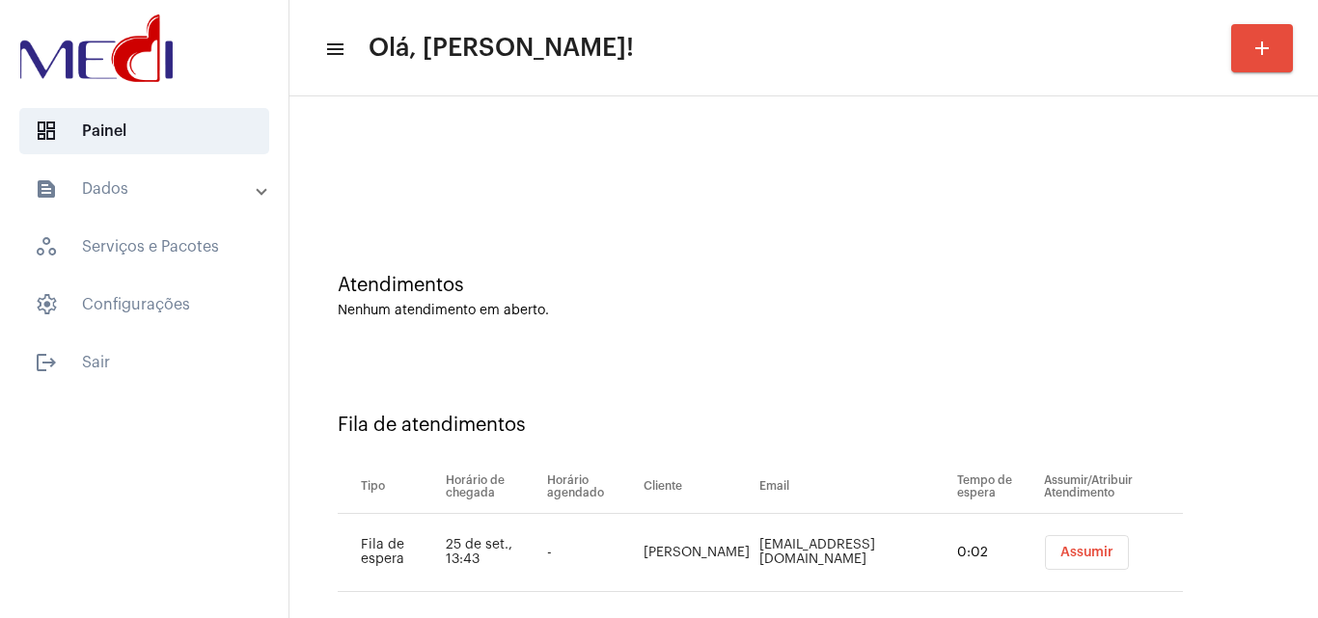
click at [1075, 564] on button "Assumir" at bounding box center [1087, 552] width 84 height 35
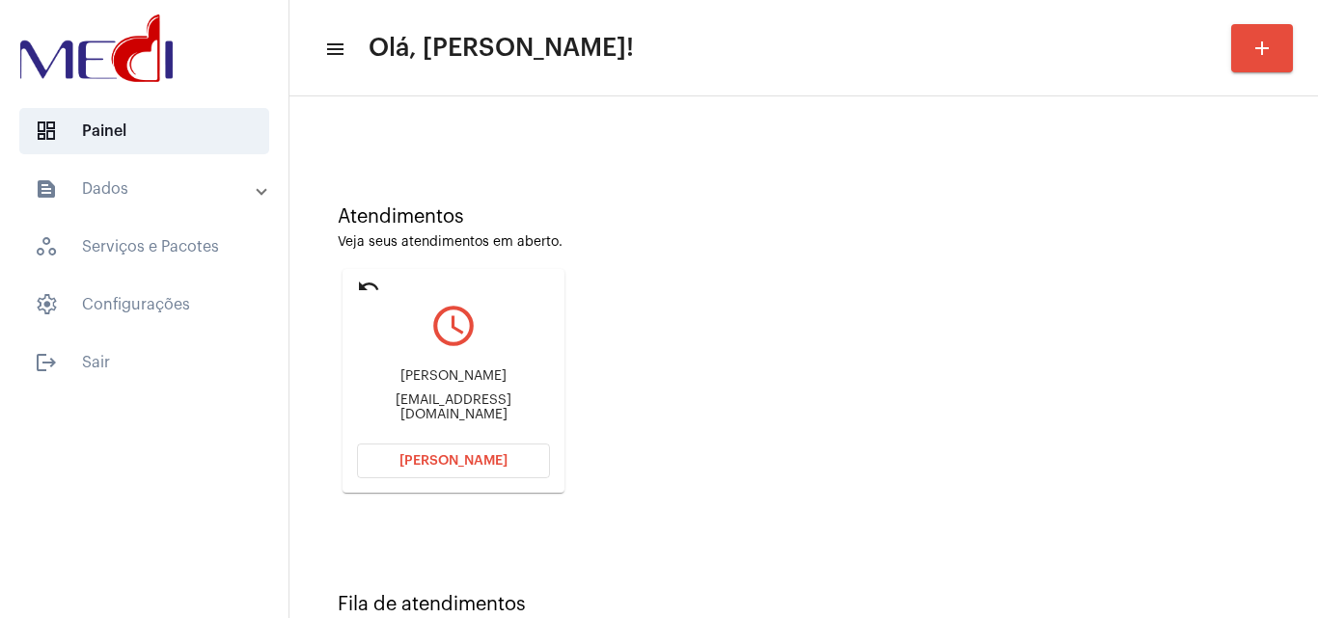
scroll to position [136, 0]
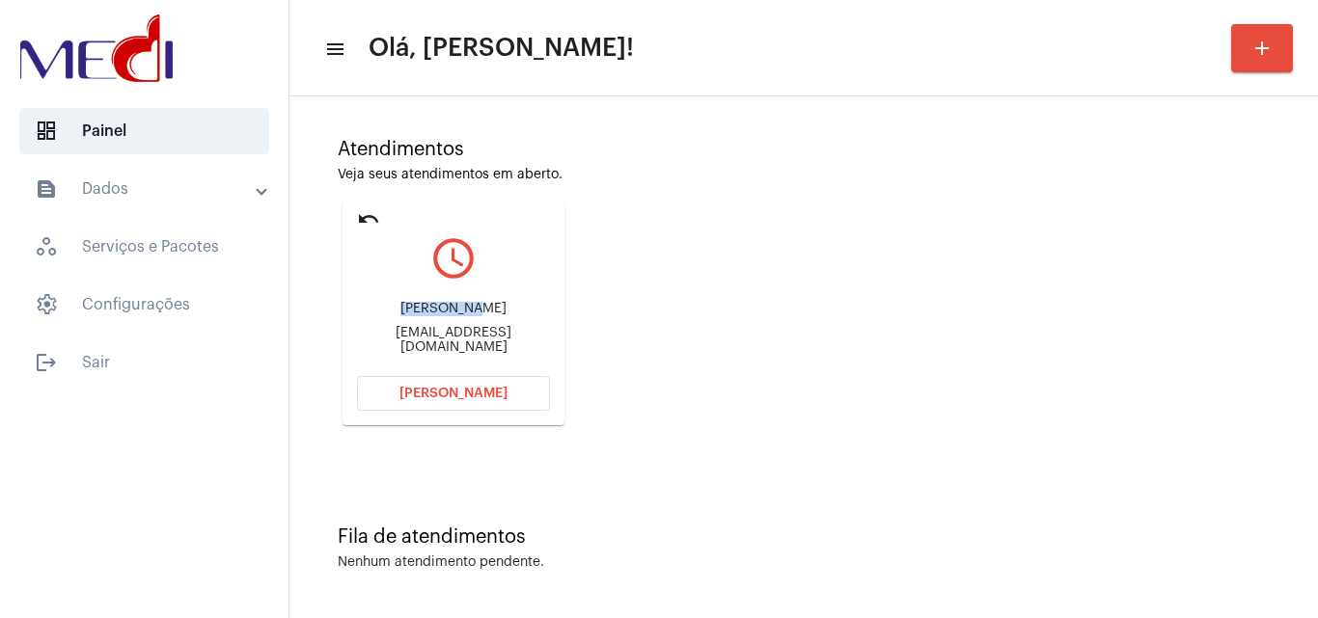
drag, startPoint x: 403, startPoint y: 308, endPoint x: 515, endPoint y: 292, distance: 113.0
click at [515, 292] on div "Luiz paulo maraisa_htagv@hotmail.com" at bounding box center [453, 328] width 193 height 87
copy div "Luiz paulo"
click at [388, 393] on button "Abrir Chamada" at bounding box center [453, 393] width 193 height 35
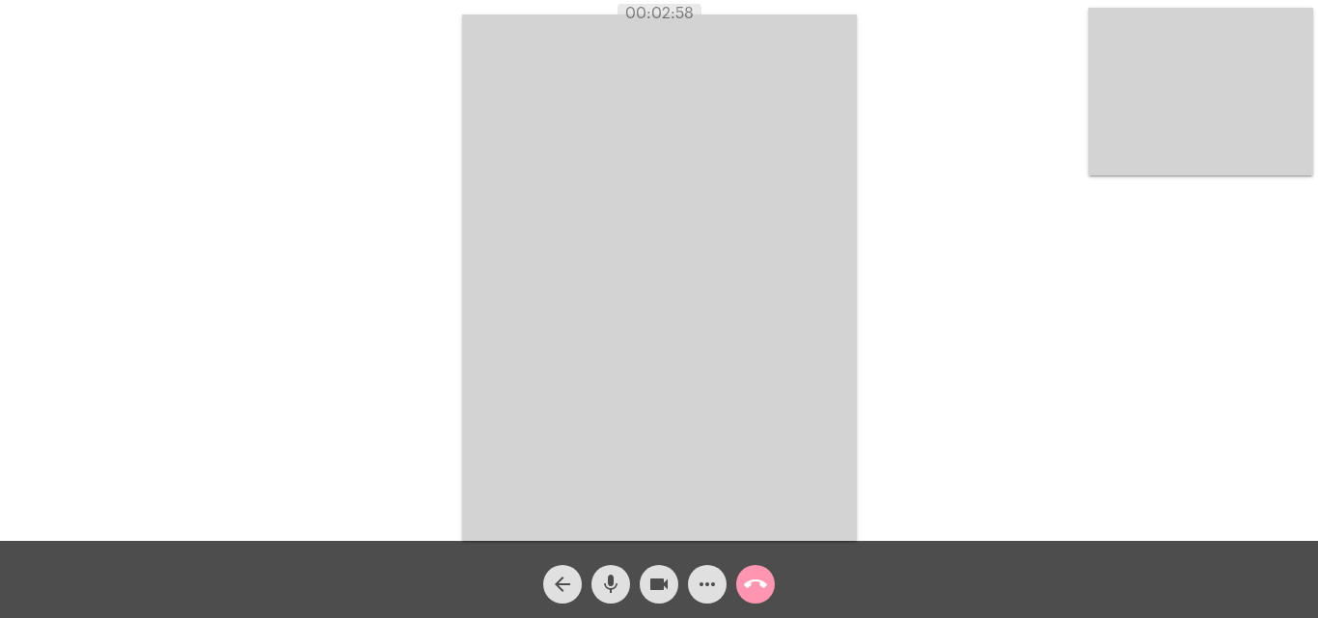
click at [765, 587] on mat-icon "call_end" at bounding box center [755, 584] width 23 height 23
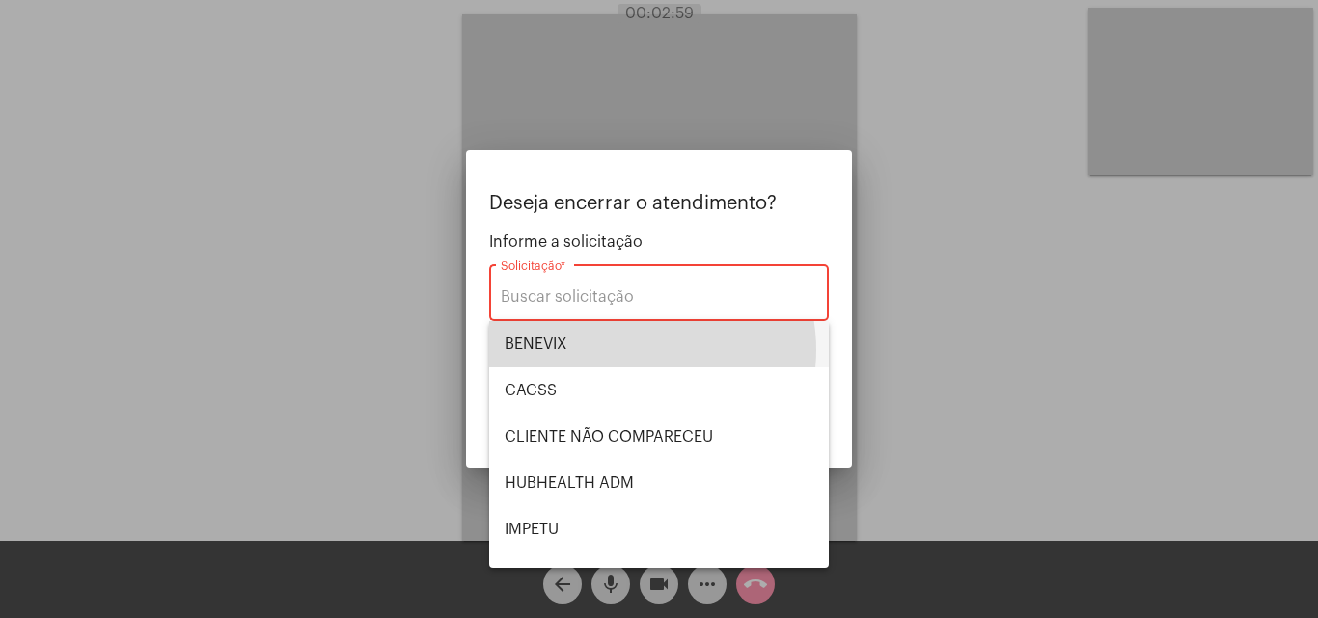
click at [631, 348] on span "BENEVIX" at bounding box center [659, 344] width 309 height 46
type input "BENEVIX"
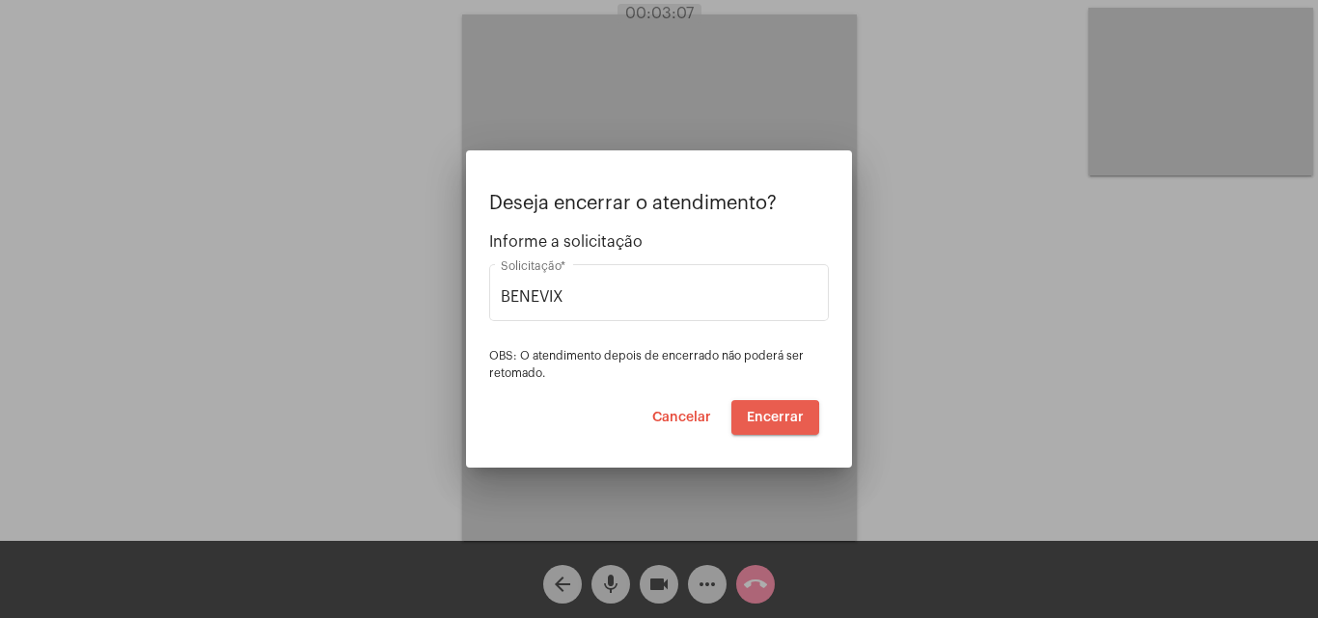
click at [766, 424] on span "Encerrar" at bounding box center [775, 418] width 57 height 14
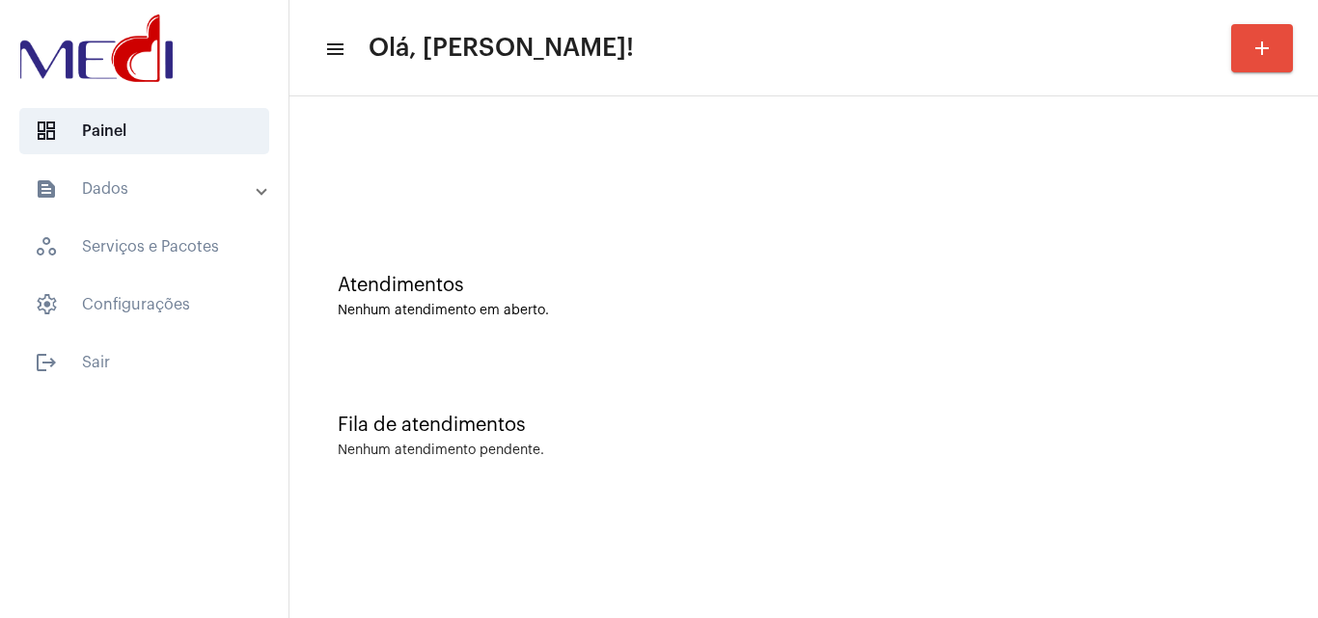
drag, startPoint x: 915, startPoint y: 230, endPoint x: 931, endPoint y: 202, distance: 32.4
click at [931, 202] on div "Atendimentos Nenhum atendimento em aberto. Fila de atendimentos Nenhum atendime…" at bounding box center [803, 301] width 1009 height 391
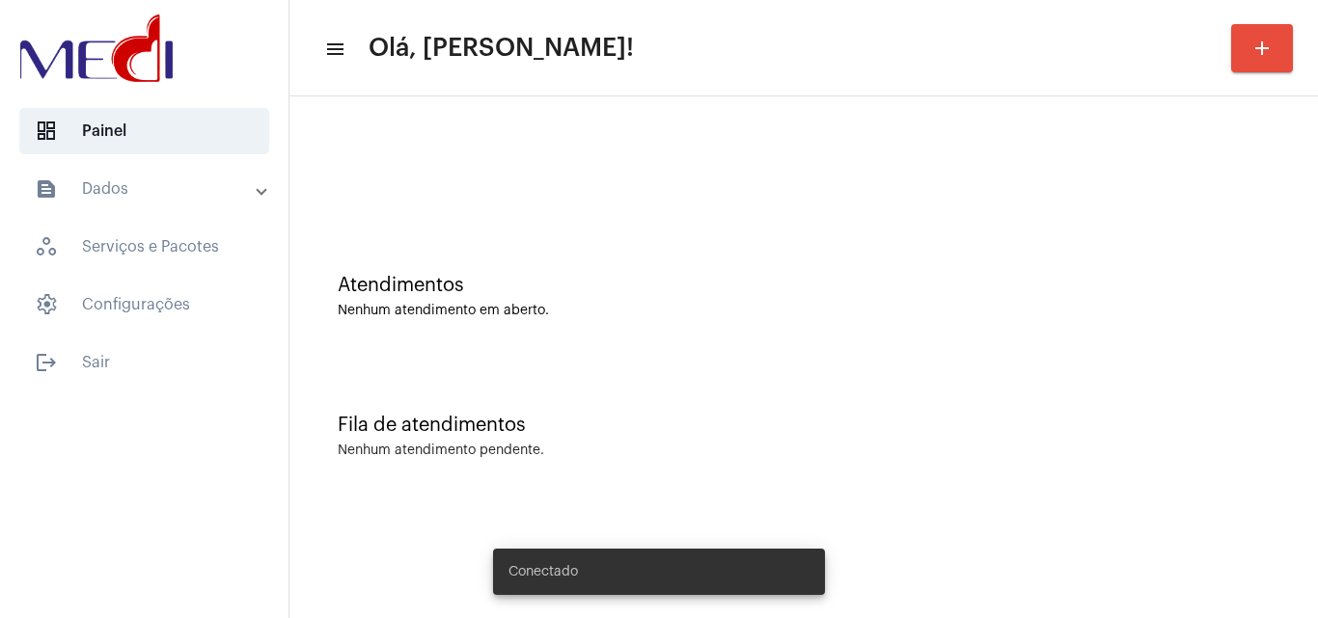
click at [611, 255] on div "Atendimentos Nenhum atendimento em aberto." at bounding box center [803, 287] width 1009 height 140
